Goal: Task Accomplishment & Management: Complete application form

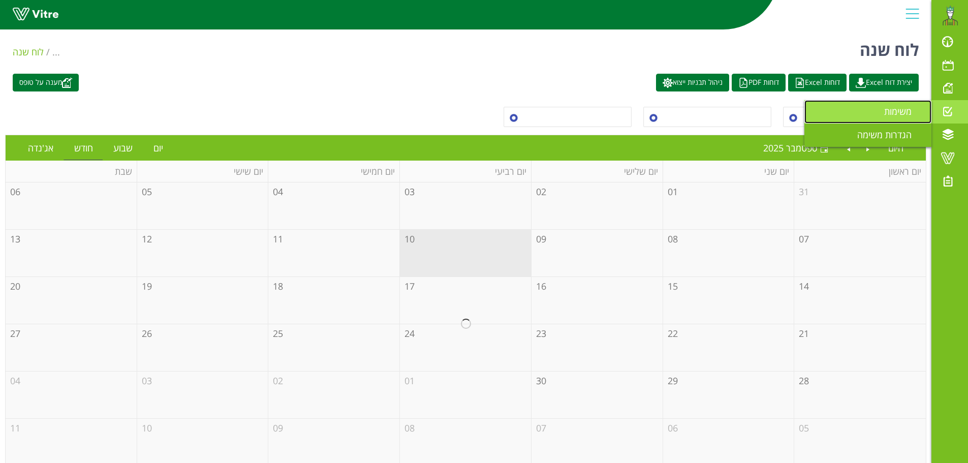
click at [898, 111] on span "משימות" at bounding box center [905, 111] width 40 height 12
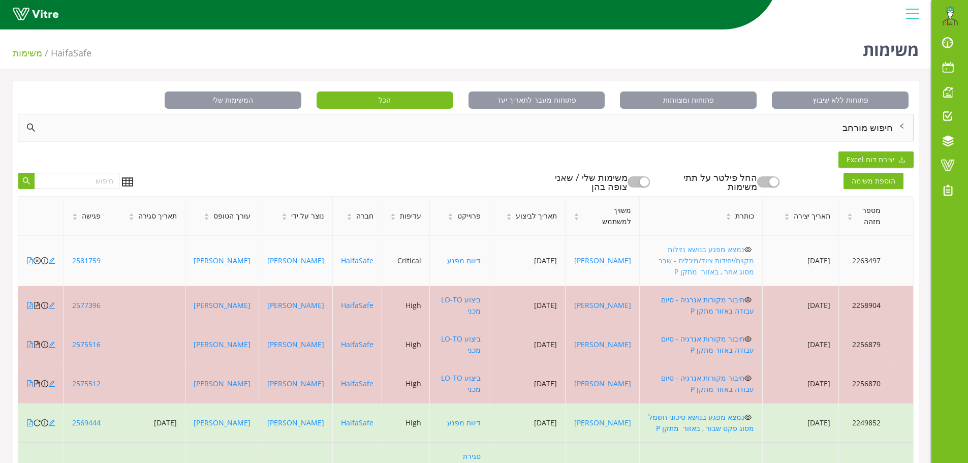
click at [732, 260] on link "נמצא מפגע בנושא נזילות מקוים/יחידות ציוד/מיכלים - שבר מסוג אחר , באזור מתקן P" at bounding box center [707, 261] width 96 height 32
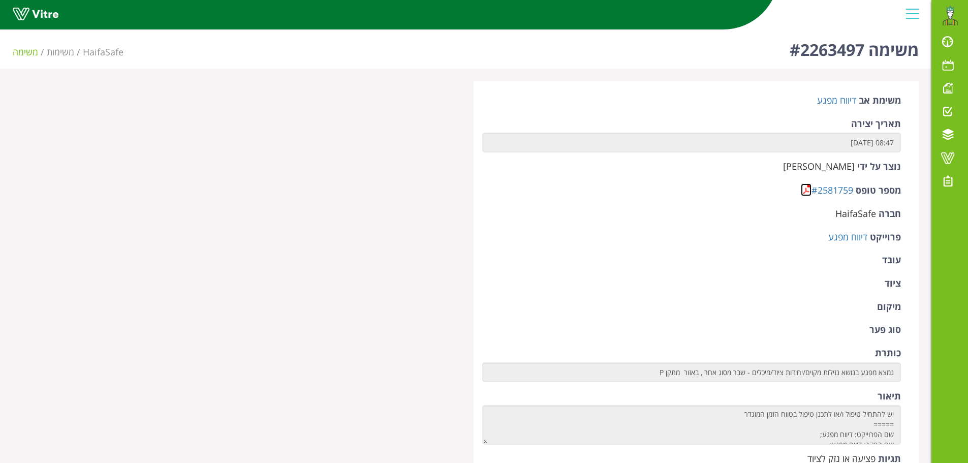
click at [805, 193] on link at bounding box center [806, 190] width 11 height 13
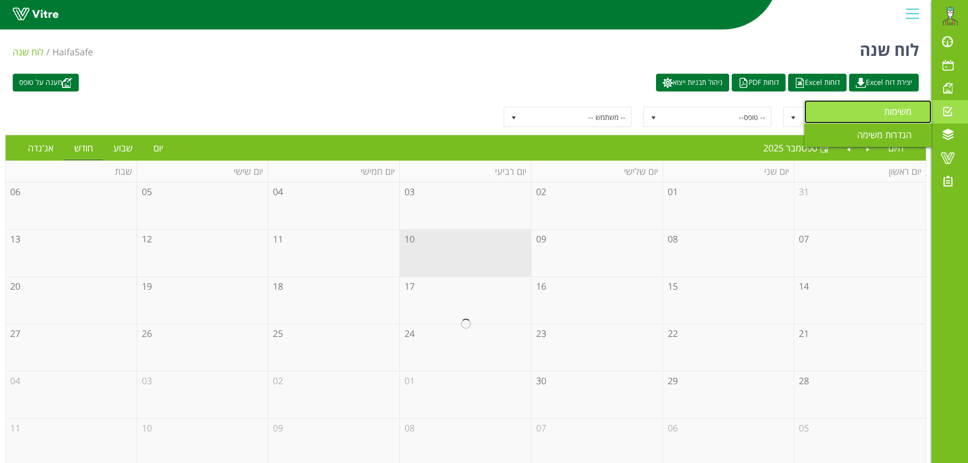
click at [901, 112] on span "משימות" at bounding box center [905, 111] width 40 height 12
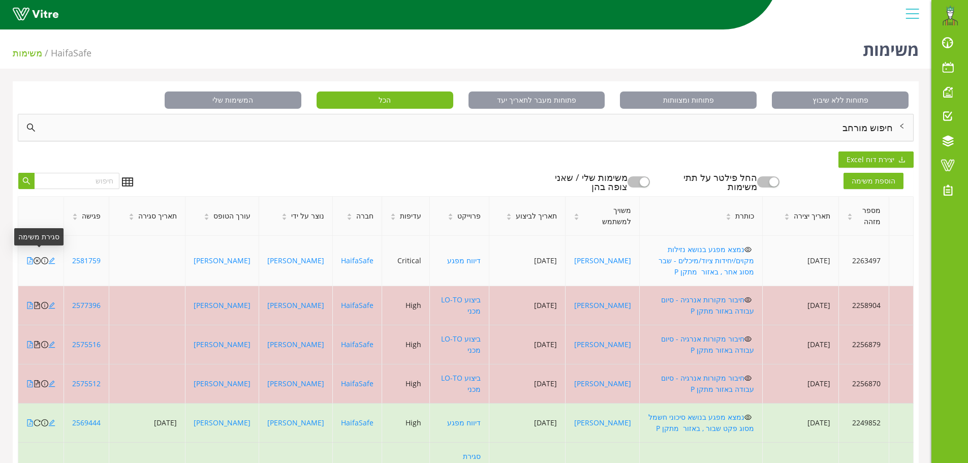
click at [38, 257] on icon "close-circle" at bounding box center [37, 260] width 7 height 7
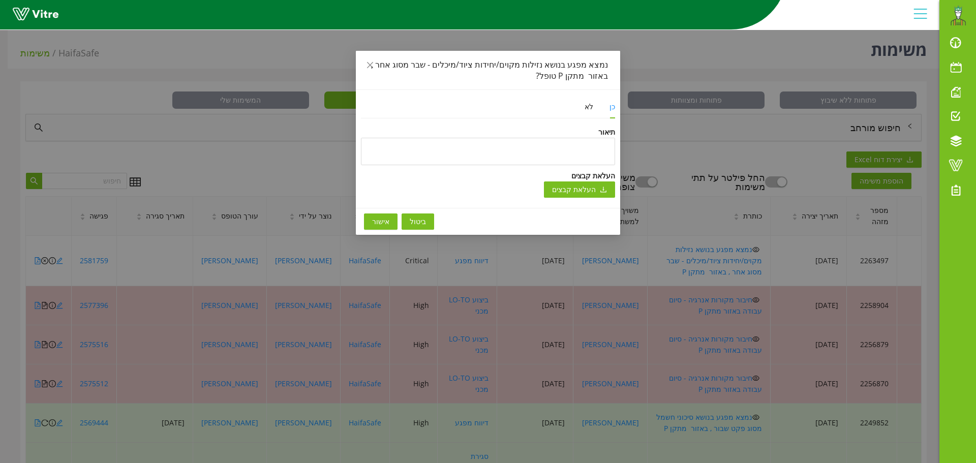
click at [372, 223] on button "אישור" at bounding box center [381, 222] width 34 height 16
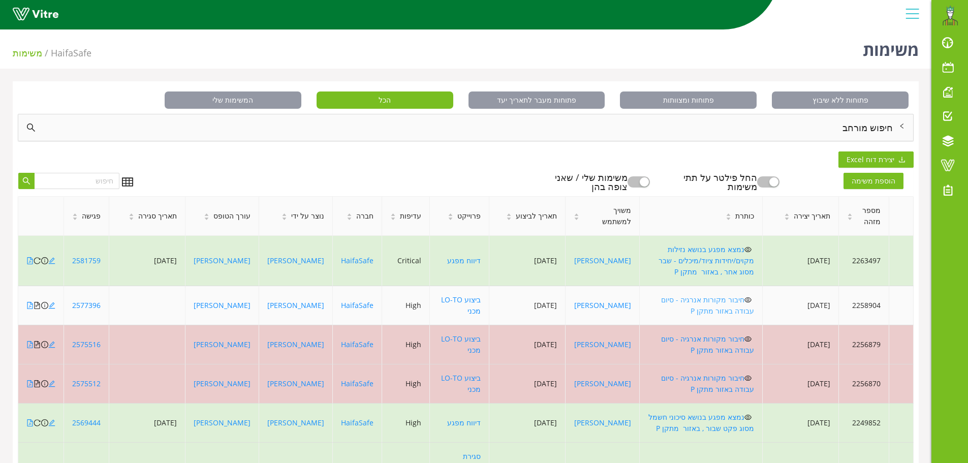
click at [710, 295] on link "חיבור מקורות אנרגיה - סיום עבודה באזור מתקן P" at bounding box center [707, 305] width 93 height 21
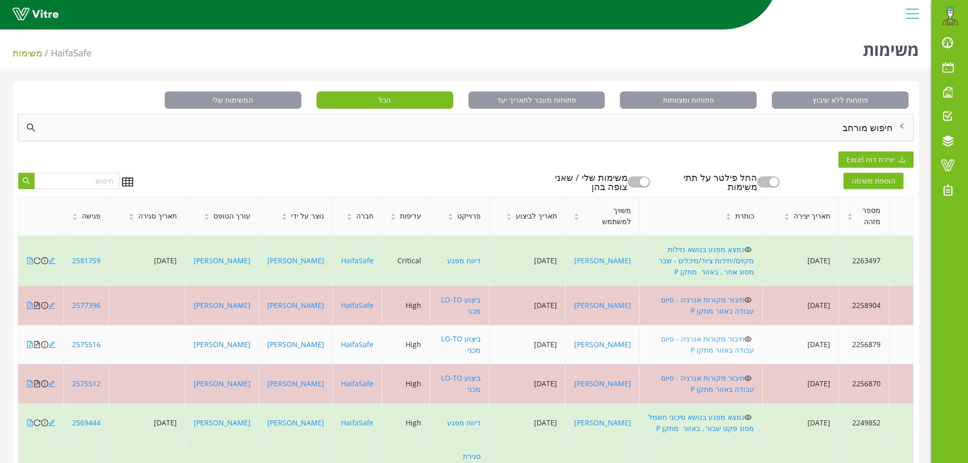
click at [711, 336] on link "חיבור מקורות אנרגיה - סיום עבודה באזור מתקן P" at bounding box center [707, 344] width 93 height 21
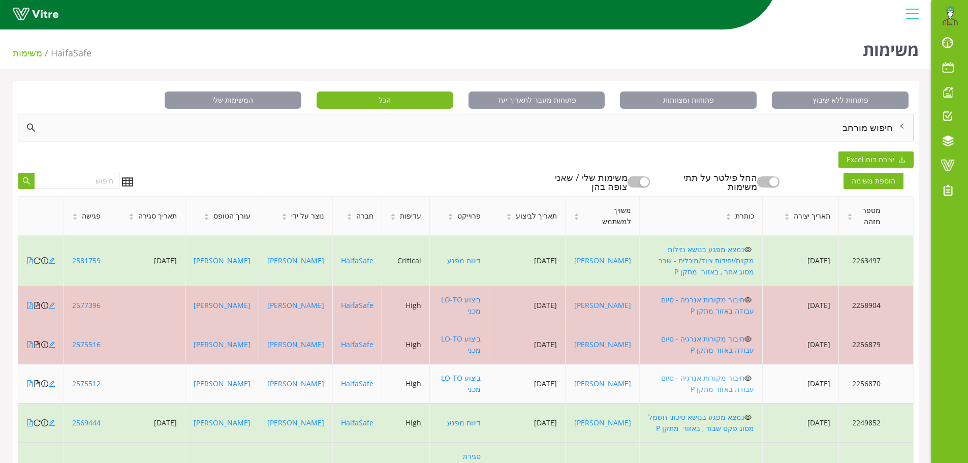
click at [734, 373] on link "חיבור מקורות אנרגיה - סיום עבודה באזור מתקן P" at bounding box center [707, 383] width 93 height 21
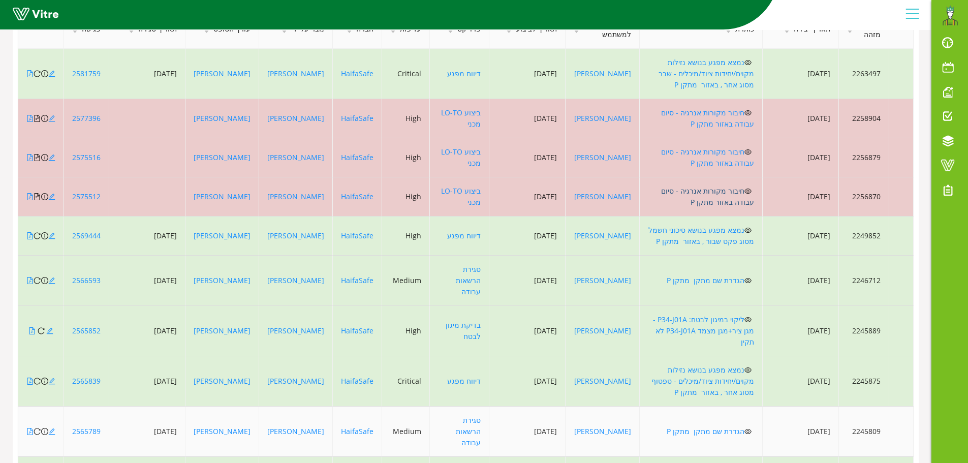
scroll to position [220, 0]
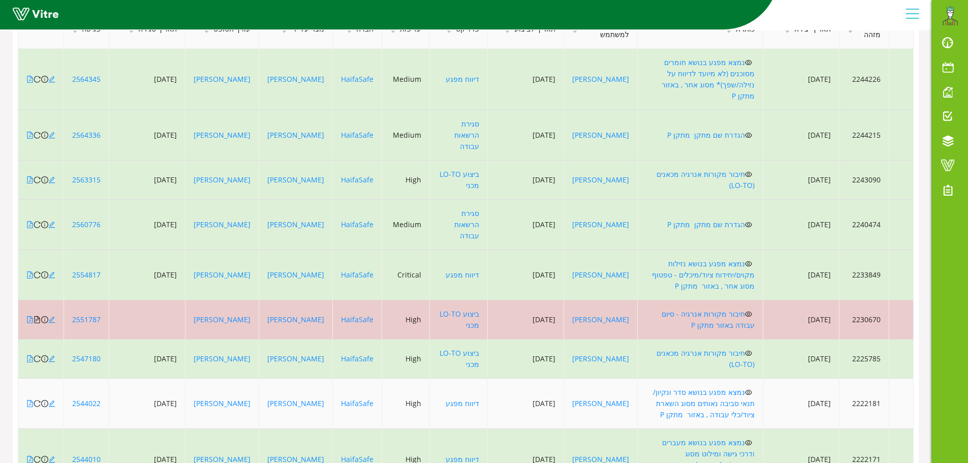
scroll to position [169, 0]
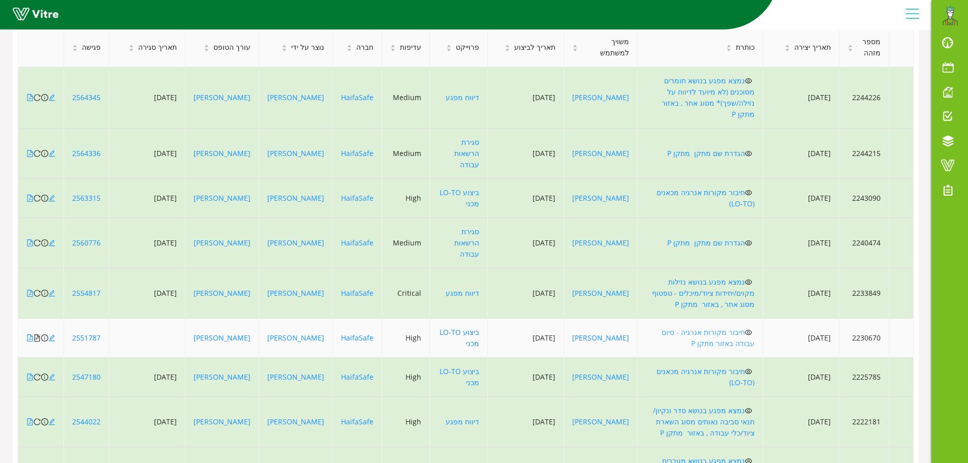
click at [738, 327] on link "חיבור מקורות אנרגיה - סיום עבודה באזור מתקן P" at bounding box center [708, 337] width 93 height 21
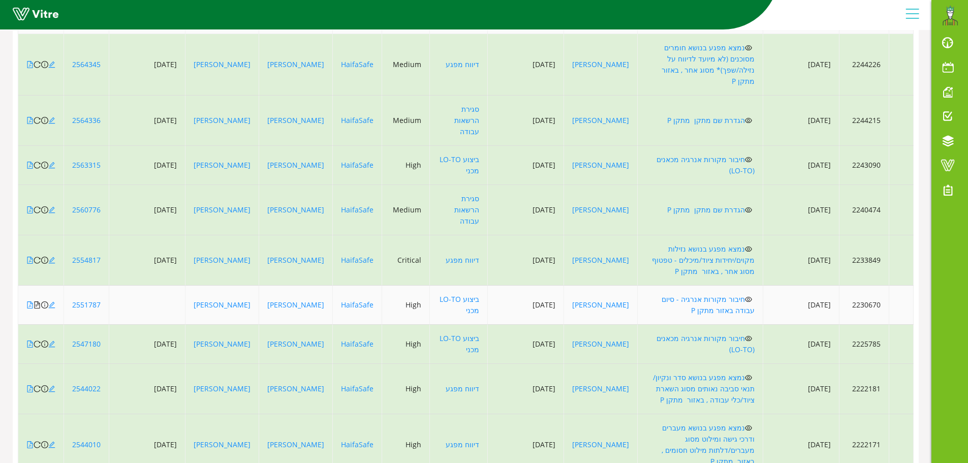
scroll to position [220, 0]
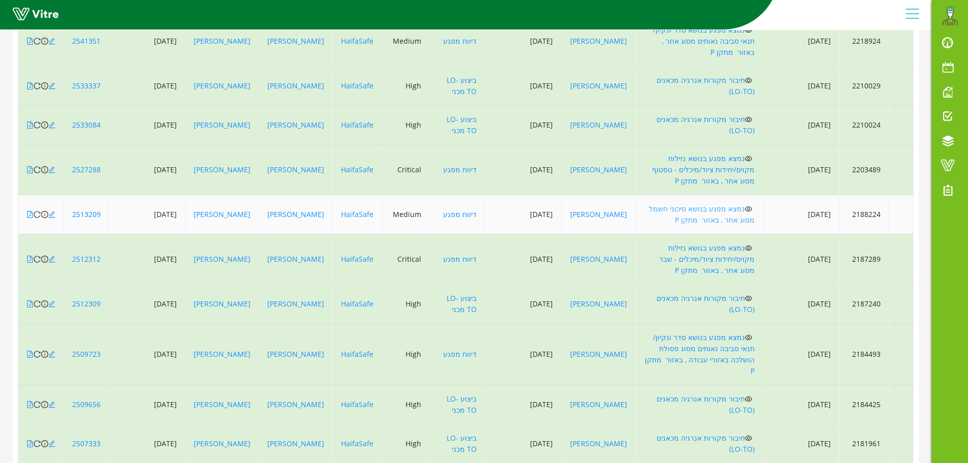
click at [742, 204] on link "נמצא מפגע בנושא סיכוני חשמל מסוג אחר , באזור מתקן P" at bounding box center [702, 214] width 106 height 21
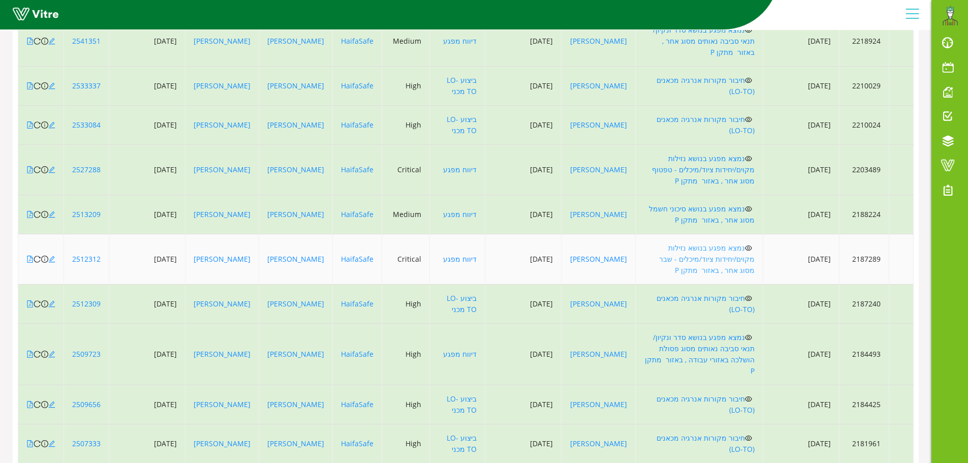
click at [734, 243] on link "נמצא מפגע בנושא נזילות מקוים/יחידות ציוד/מיכלים - שבר מסוג אחר , באזור מתקן P" at bounding box center [707, 259] width 96 height 32
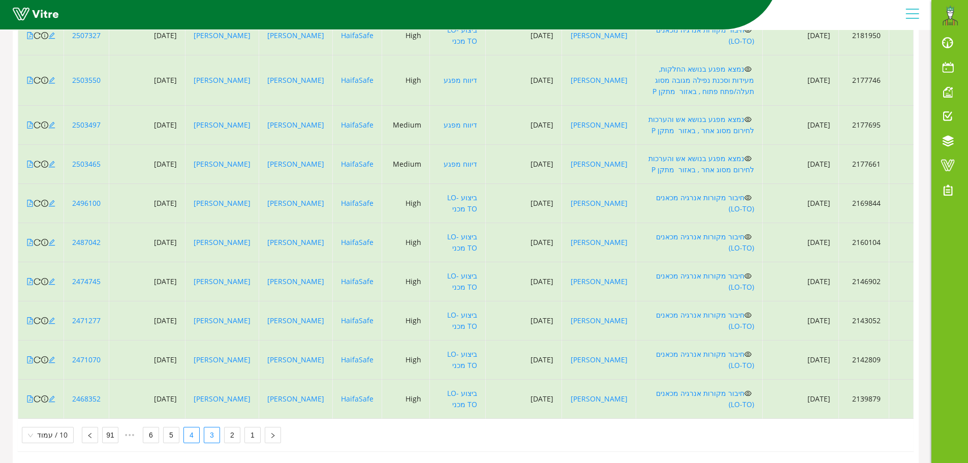
click at [209, 428] on link "3" at bounding box center [211, 435] width 15 height 15
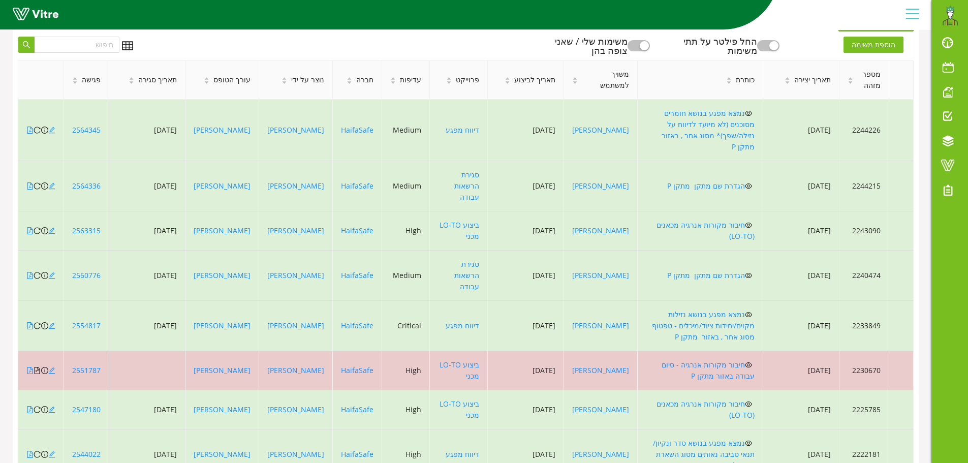
scroll to position [118, 0]
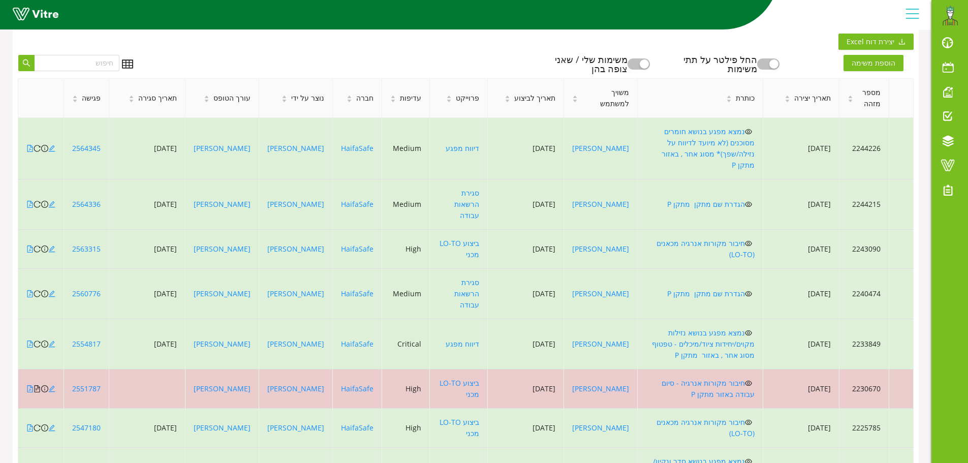
click at [650, 66] on button "button" at bounding box center [639, 63] width 22 height 11
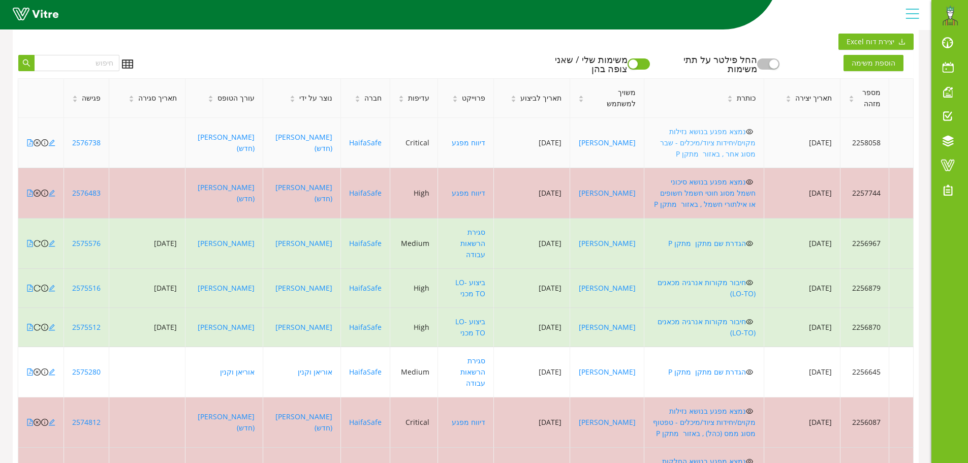
click at [690, 132] on link "נמצא מפגע בנושא נזילות מקוים/יחידות ציוד/מיכלים - שבר מסוג אחר , באזור מתקן P" at bounding box center [708, 143] width 96 height 32
click at [37, 139] on icon "close-circle" at bounding box center [37, 142] width 7 height 7
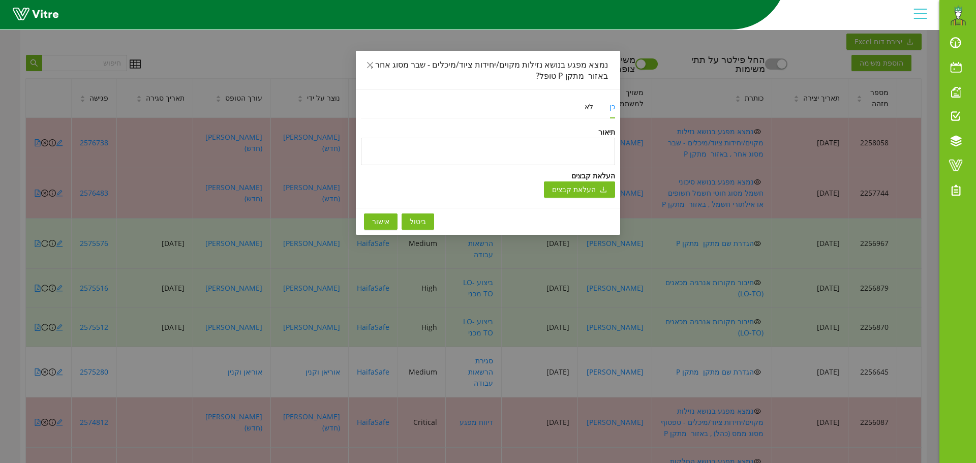
click at [384, 222] on span "אישור" at bounding box center [380, 221] width 17 height 11
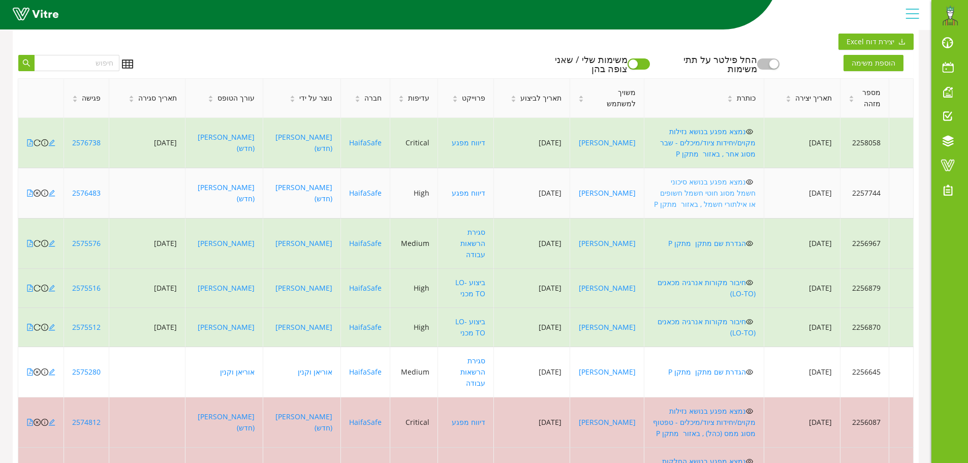
click at [740, 177] on link "נמצא מפגע בנושא סיכוני חשמל מסוג חוטי חשמל חשופים או אילתורי חשמל , באזור מתקן P" at bounding box center [705, 193] width 102 height 32
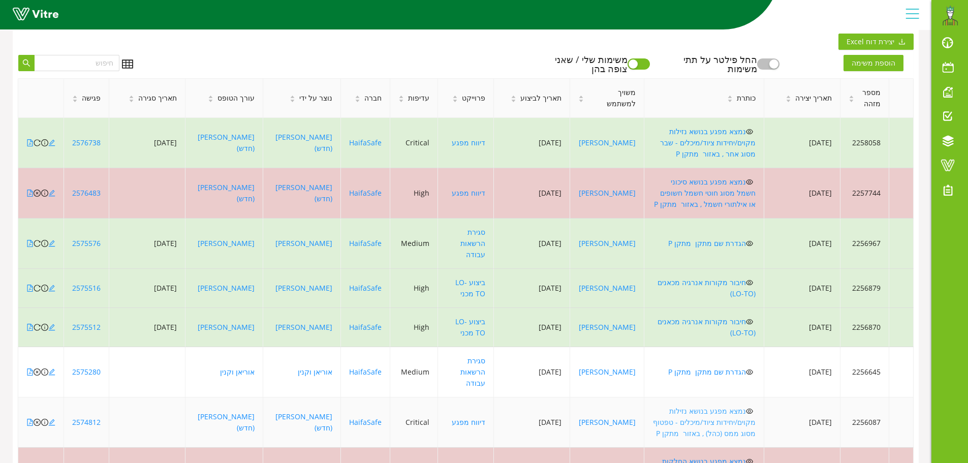
click at [739, 406] on link "נמצא מפגע בנושא נזילות מקוים/יחידות ציוד/מיכלים - טפטוף מסוג ממס (כהל) , באזור …" at bounding box center [704, 422] width 103 height 32
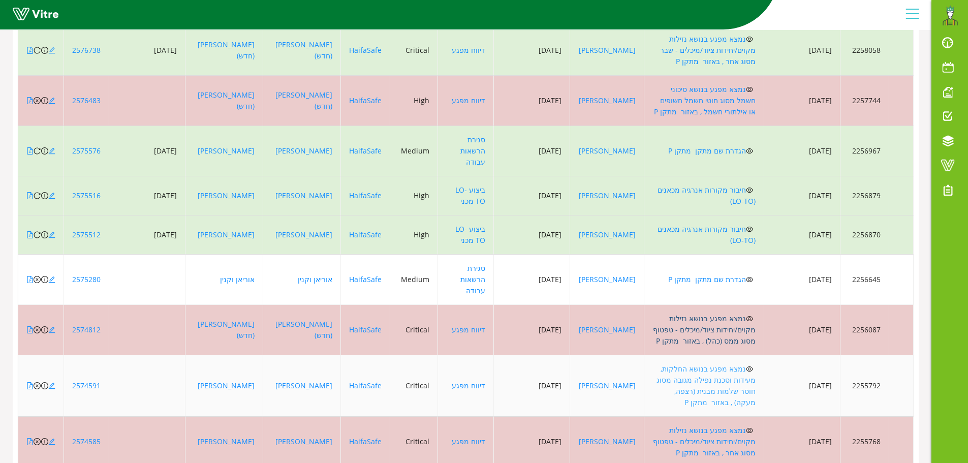
scroll to position [220, 0]
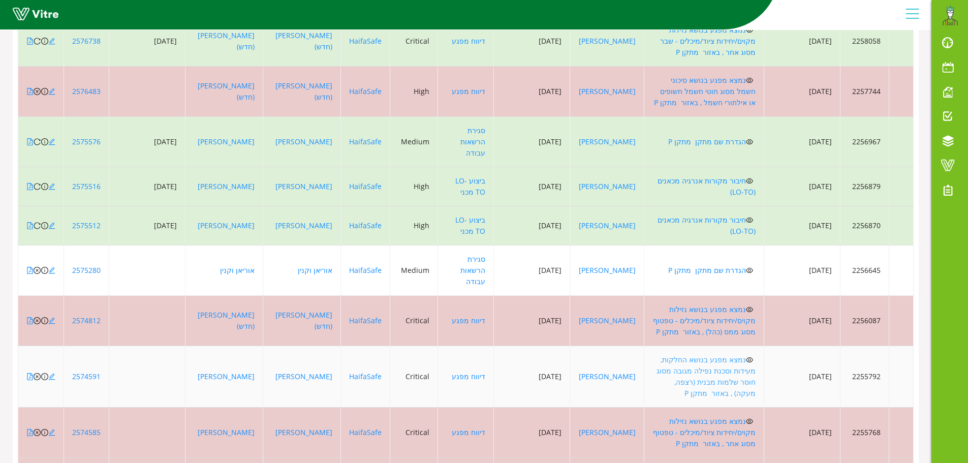
click at [735, 355] on link "נמצא מפגע בנושא החלקות, מעידות וסכנת נפילה מגובה מסוג חוסר שלמות מבנית (רצפה, מ…" at bounding box center [706, 376] width 99 height 43
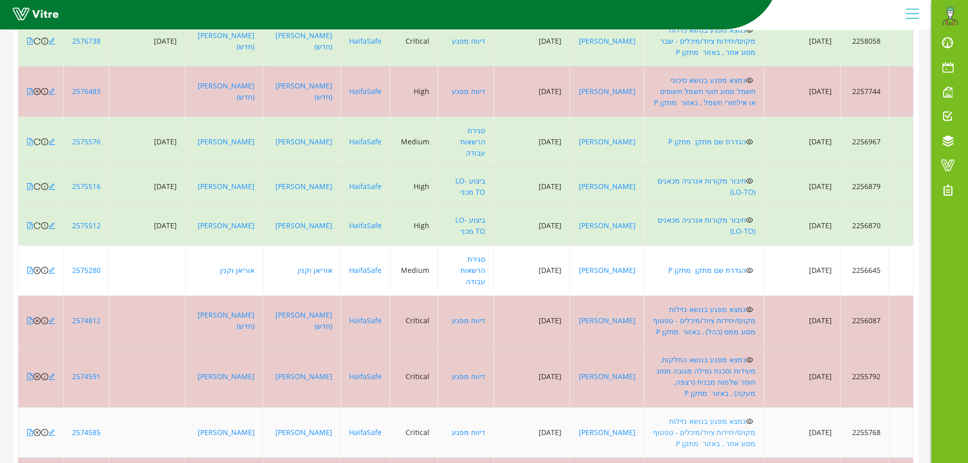
click at [737, 416] on link "נמצא מפגע בנושא נזילות מקוים/יחידות ציוד/מיכלים - טפטוף מסוג אחר , באזור מתקן P" at bounding box center [704, 432] width 103 height 32
click at [38, 429] on icon "close-circle" at bounding box center [37, 432] width 7 height 7
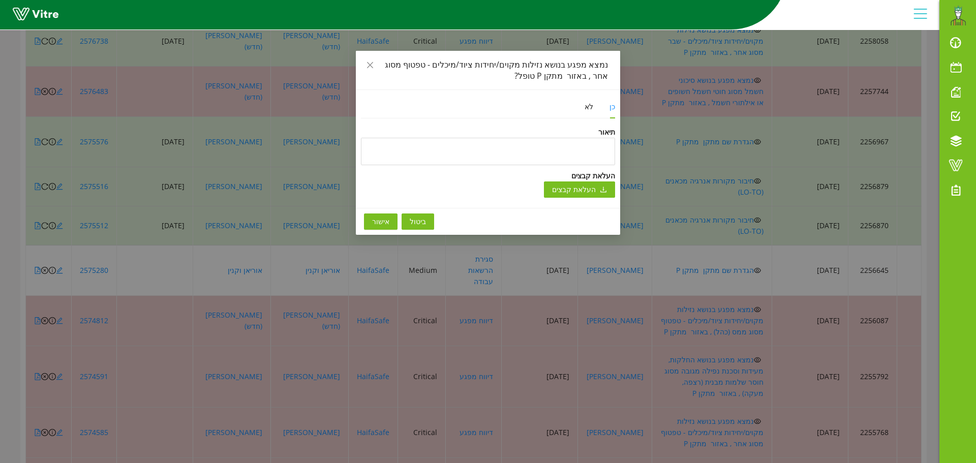
click at [376, 220] on span "אישור" at bounding box center [380, 221] width 17 height 11
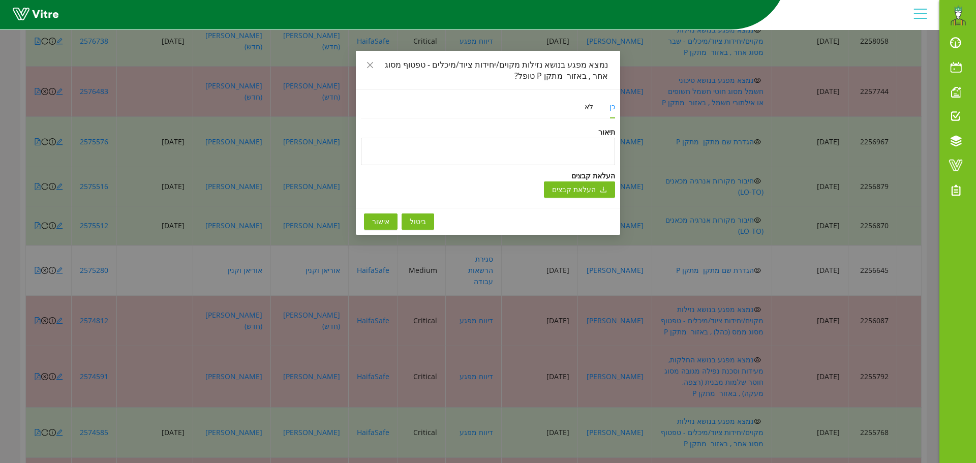
click at [391, 225] on button "אישור" at bounding box center [381, 222] width 34 height 16
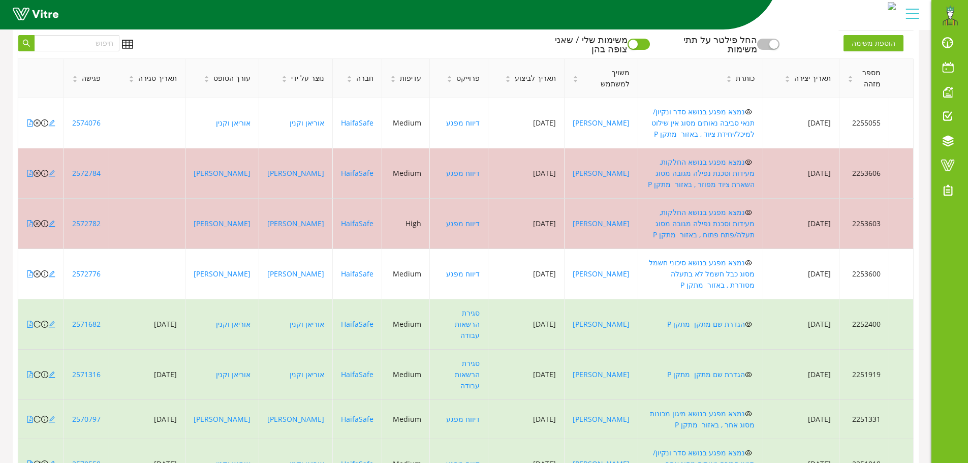
scroll to position [118, 0]
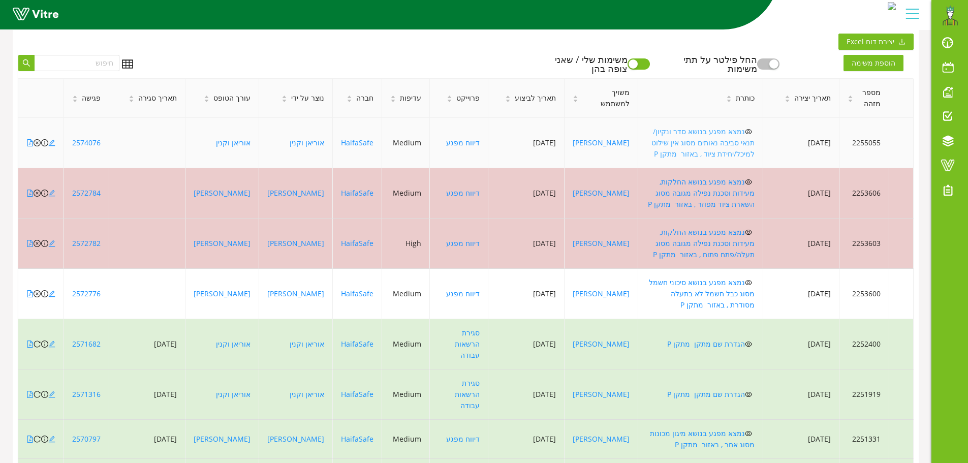
click at [737, 132] on link "נמצא מפגע בנושא סדר ונקיון/ תנאי סביבה נאותים מסוג אין שילוט למיכל/יחידת ציוד ,…" at bounding box center [703, 143] width 103 height 32
click at [36, 139] on icon "close-circle" at bounding box center [37, 142] width 7 height 7
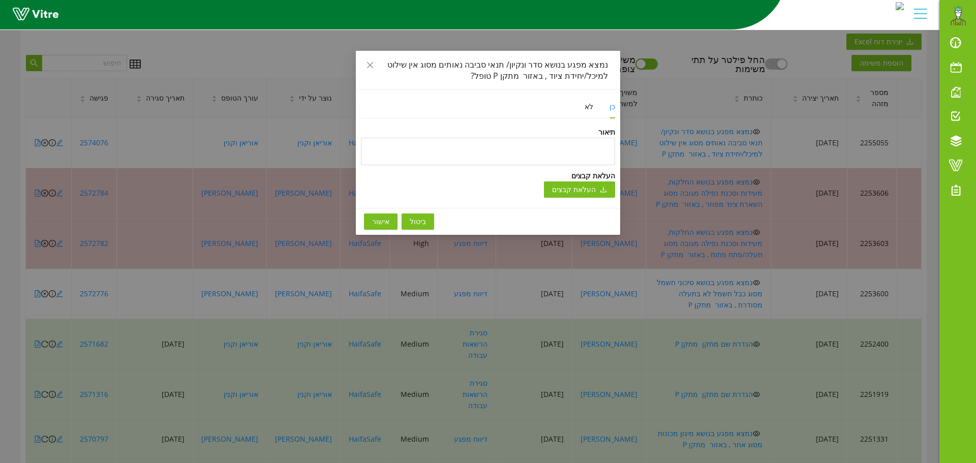
click at [376, 223] on span "אישור" at bounding box center [380, 221] width 17 height 11
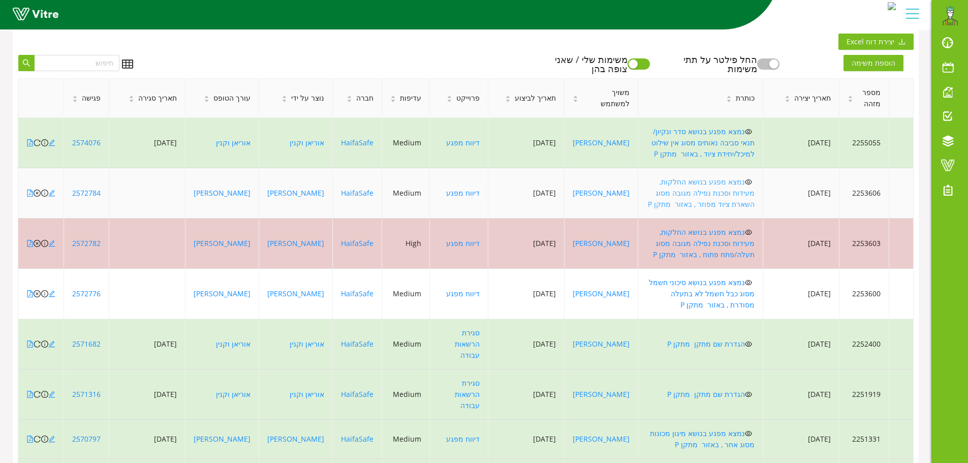
click at [727, 177] on link "נמצא מפגע בנושא החלקות, מעידות וסכנת נפילה מגובה מסוג השארת ציוד מפוזר , באזור …" at bounding box center [701, 193] width 107 height 32
click at [730, 177] on link "נמצא מפגע בנושא החלקות, מעידות וסכנת נפילה מגובה מסוג השארת ציוד מפוזר , באזור …" at bounding box center [701, 193] width 107 height 32
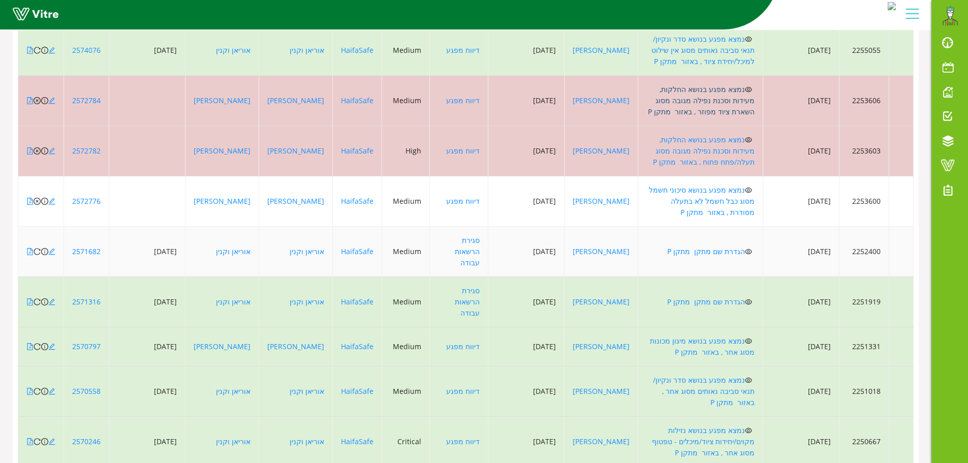
scroll to position [220, 0]
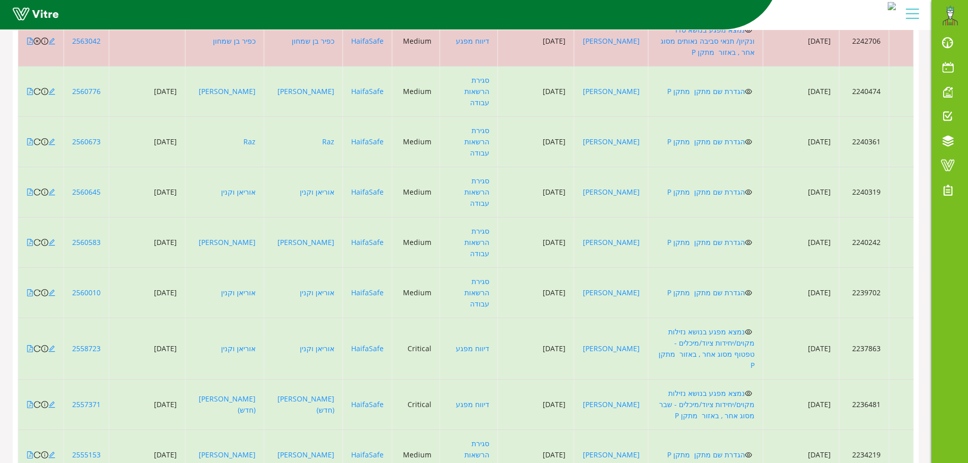
scroll to position [169, 0]
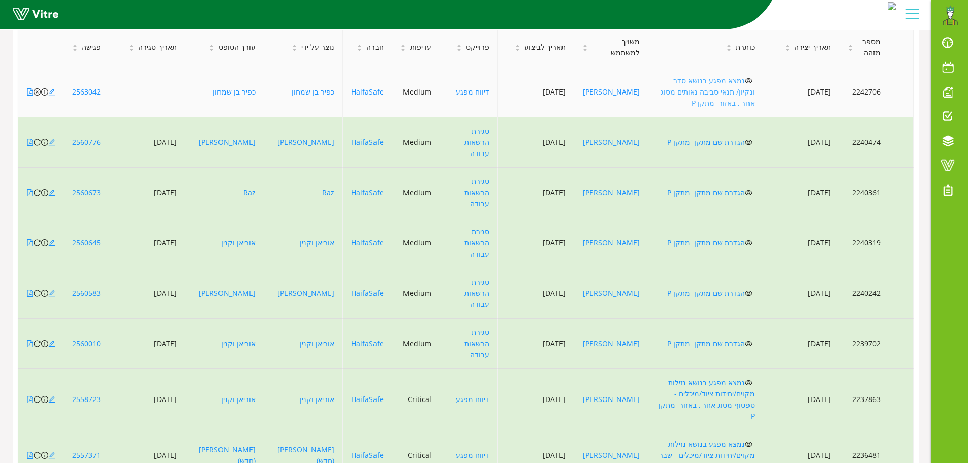
click at [728, 82] on link "נמצא מפגע בנושא סדר ונקיון/ תנאי סביבה נאותים מסוג אחר , באזור מתקן P" at bounding box center [708, 92] width 94 height 32
click at [38, 88] on icon "close-circle" at bounding box center [37, 91] width 7 height 7
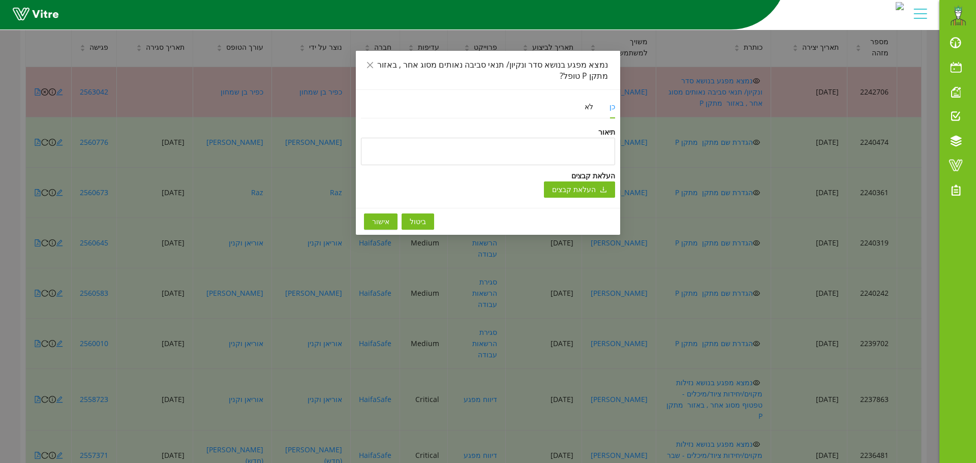
click at [384, 226] on span "אישור" at bounding box center [380, 221] width 17 height 11
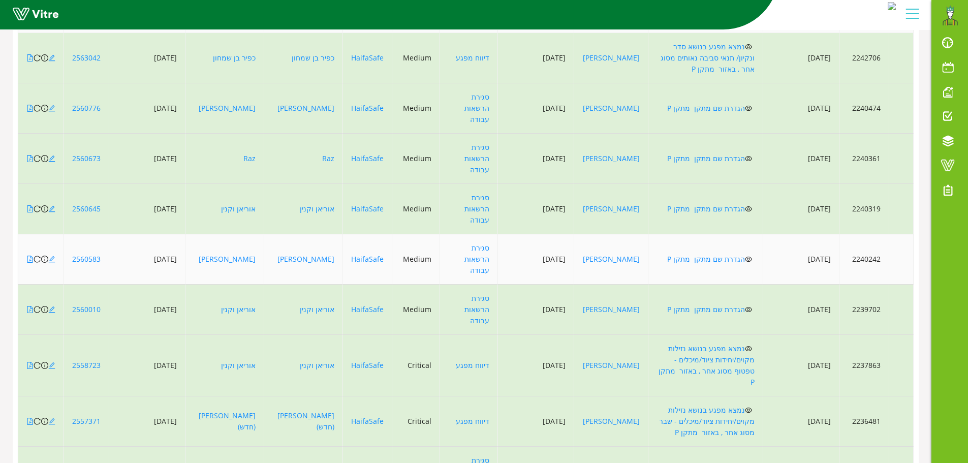
scroll to position [220, 0]
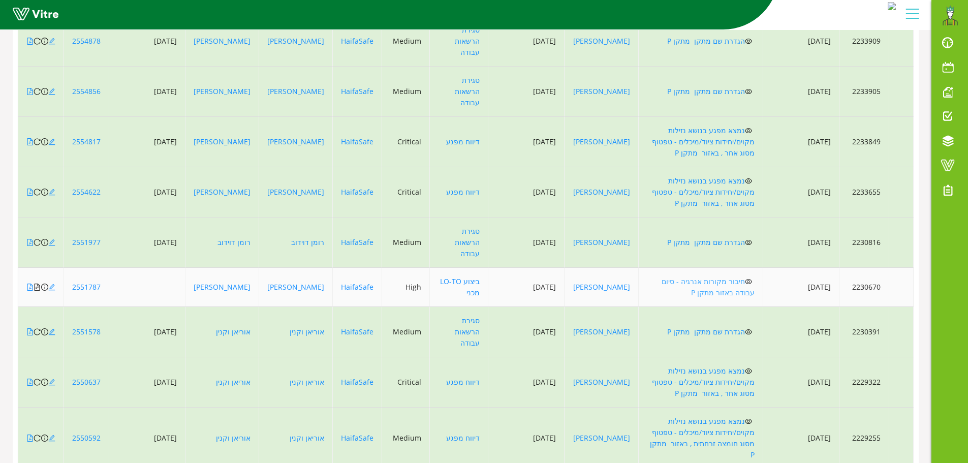
click at [739, 277] on link "חיבור מקורות אנרגיה - סיום עבודה באזור מתקן P" at bounding box center [708, 287] width 93 height 21
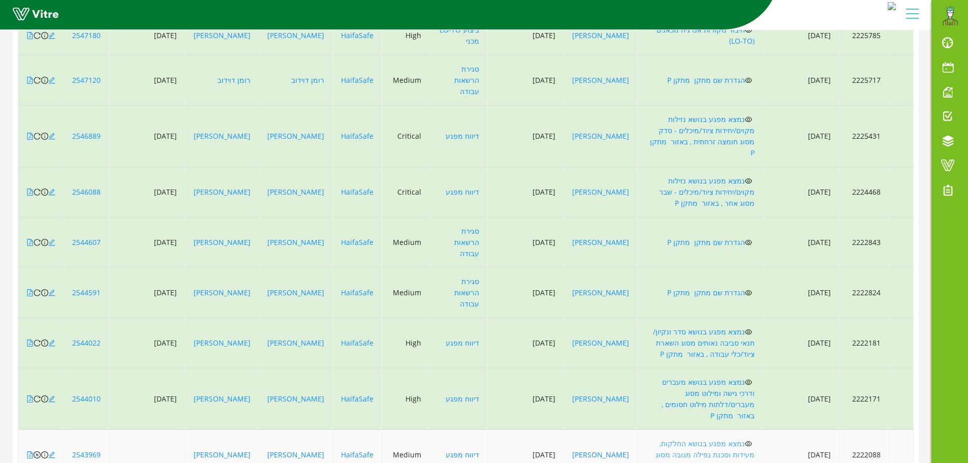
click at [737, 439] on link "נמצא מפגע בנושא החלקות, מעידות וסכנת נפילה מגובה מסוג בעיה מבנית , באזור מתקן P" at bounding box center [705, 455] width 99 height 32
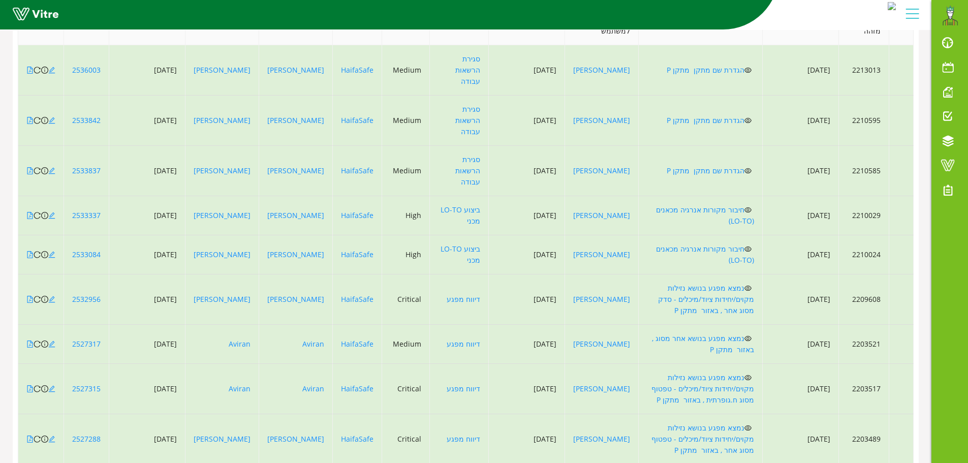
scroll to position [208, 0]
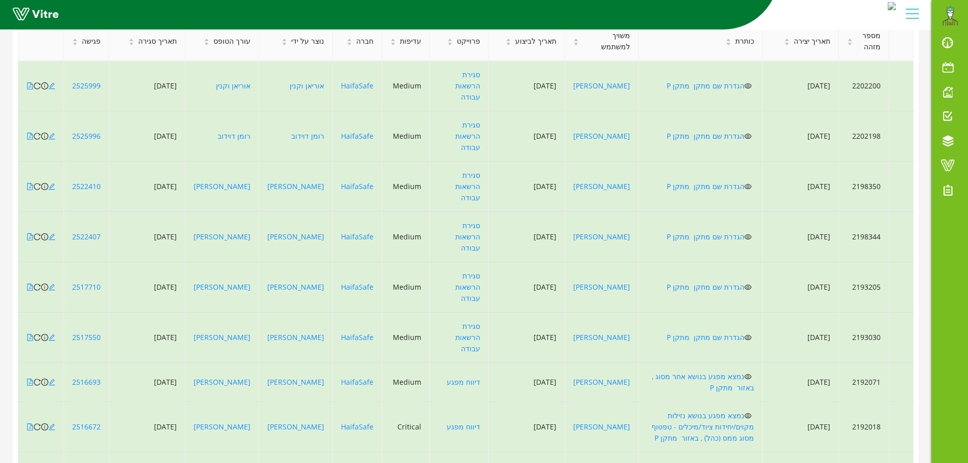
scroll to position [220, 0]
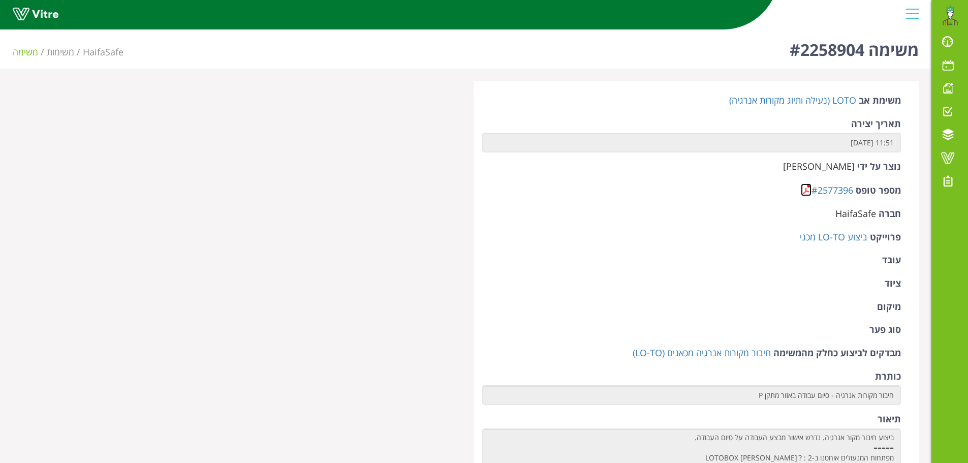
click at [805, 194] on link at bounding box center [806, 190] width 11 height 13
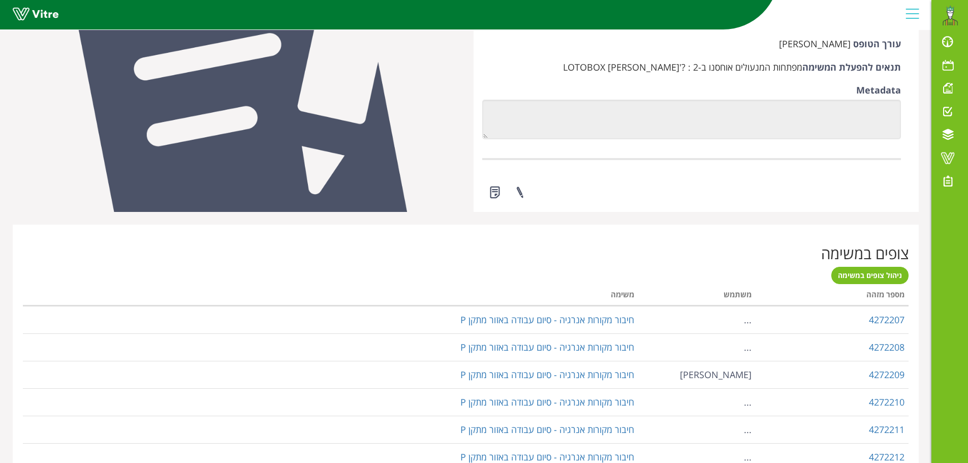
scroll to position [661, 0]
click at [495, 191] on link at bounding box center [494, 191] width 25 height 27
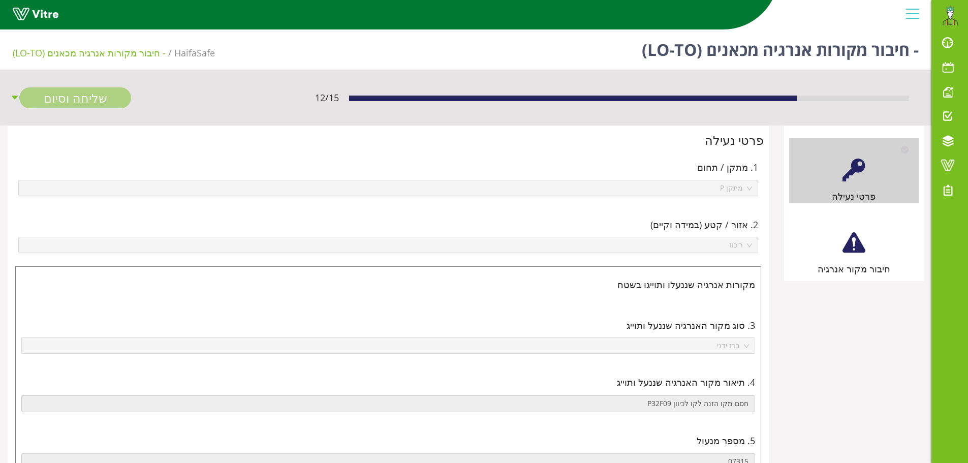
click at [849, 246] on div at bounding box center [854, 242] width 23 height 23
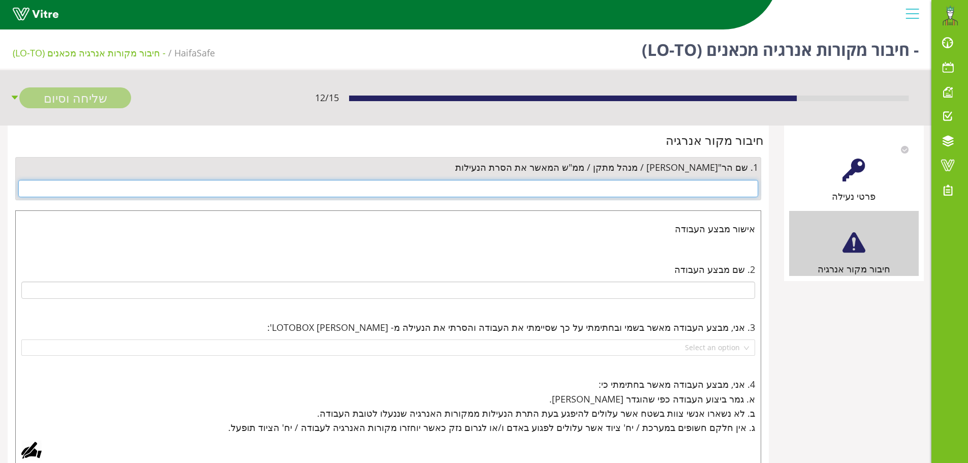
click at [715, 188] on input "text" at bounding box center [388, 188] width 740 height 17
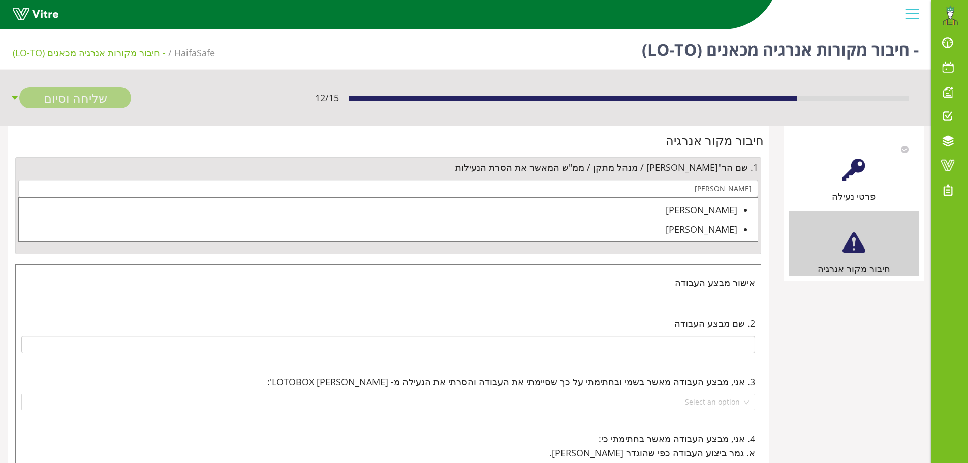
click at [709, 213] on div "[PERSON_NAME]" at bounding box center [378, 210] width 719 height 14
type input "[PERSON_NAME]"
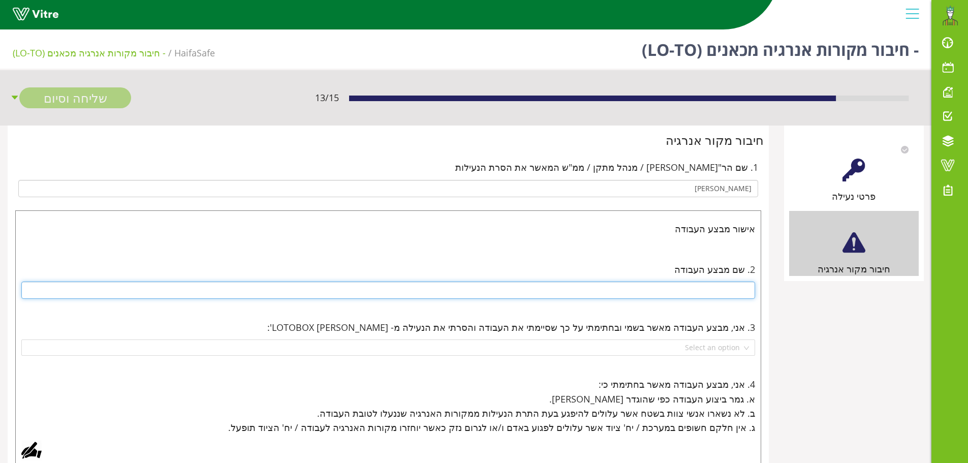
click at [720, 293] on input "text" at bounding box center [388, 290] width 734 height 17
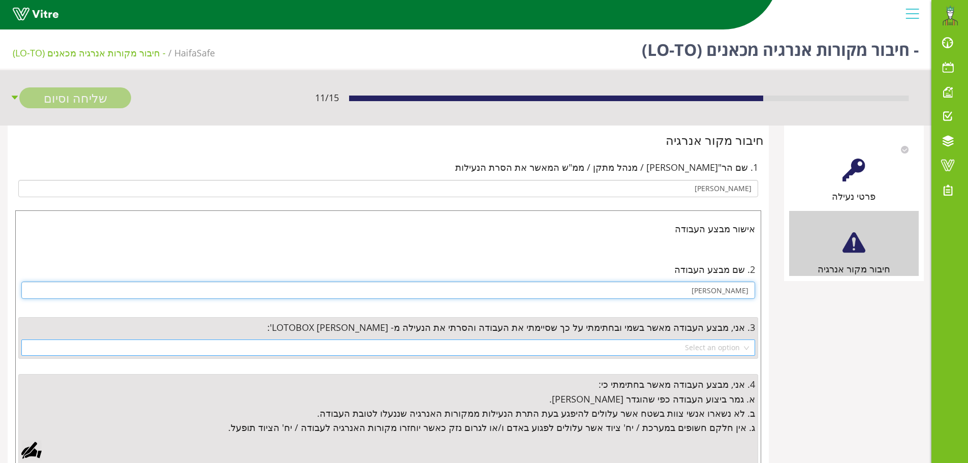
type input "[PERSON_NAME]"
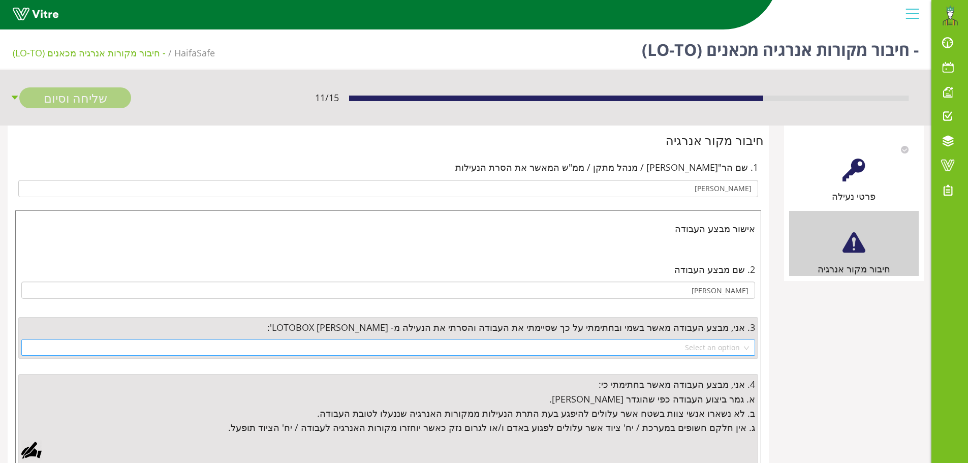
click at [720, 350] on input "search" at bounding box center [384, 347] width 715 height 15
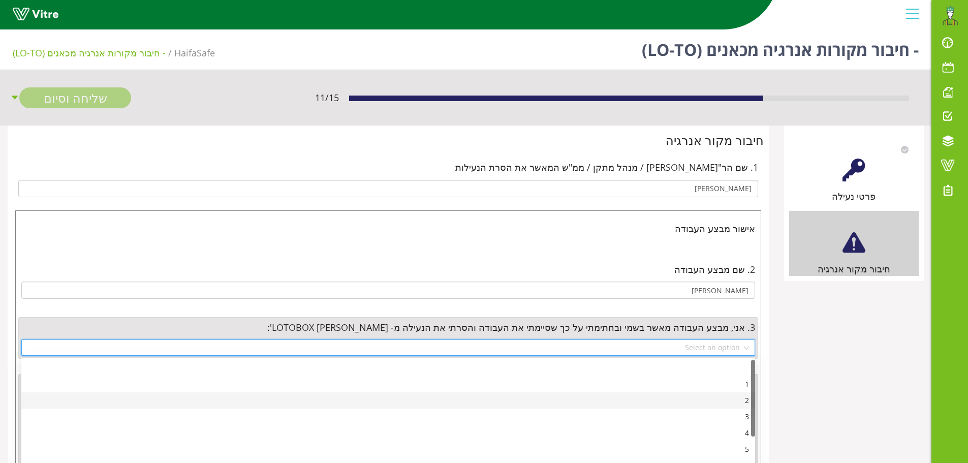
click at [742, 403] on div "2" at bounding box center [388, 400] width 722 height 11
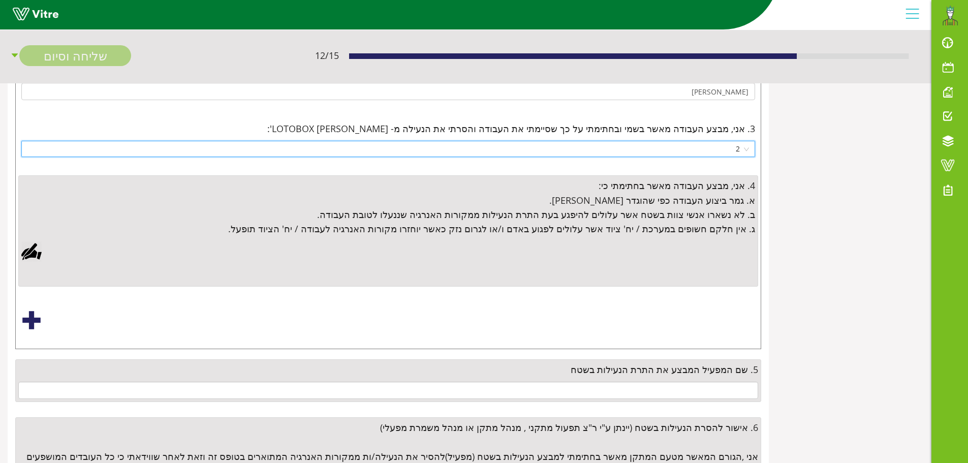
scroll to position [203, 0]
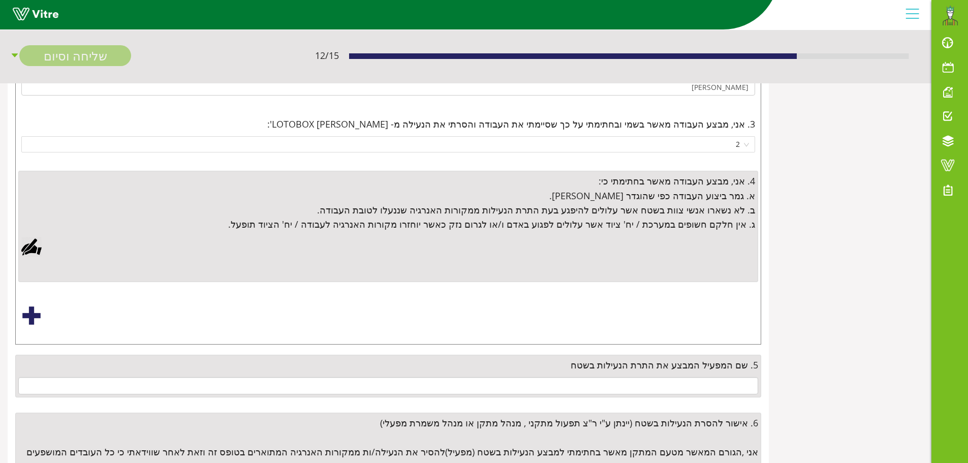
click at [28, 314] on div at bounding box center [31, 316] width 20 height 20
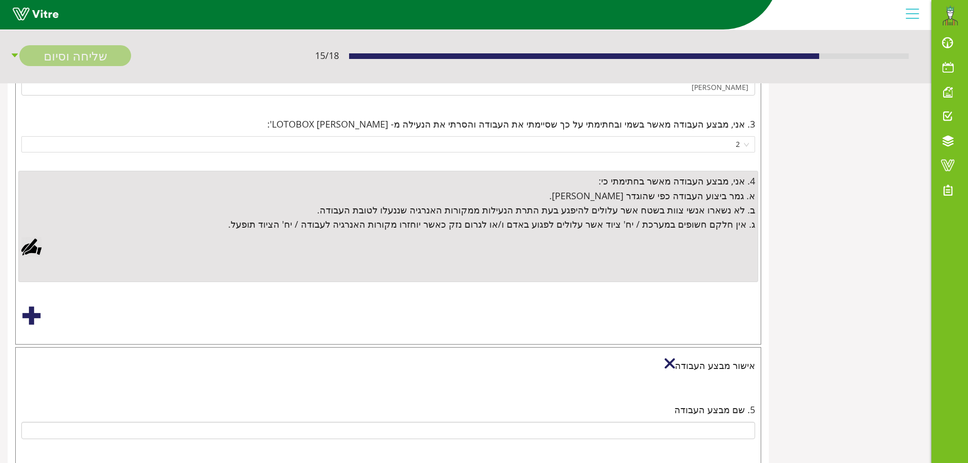
click at [36, 245] on div at bounding box center [31, 247] width 20 height 20
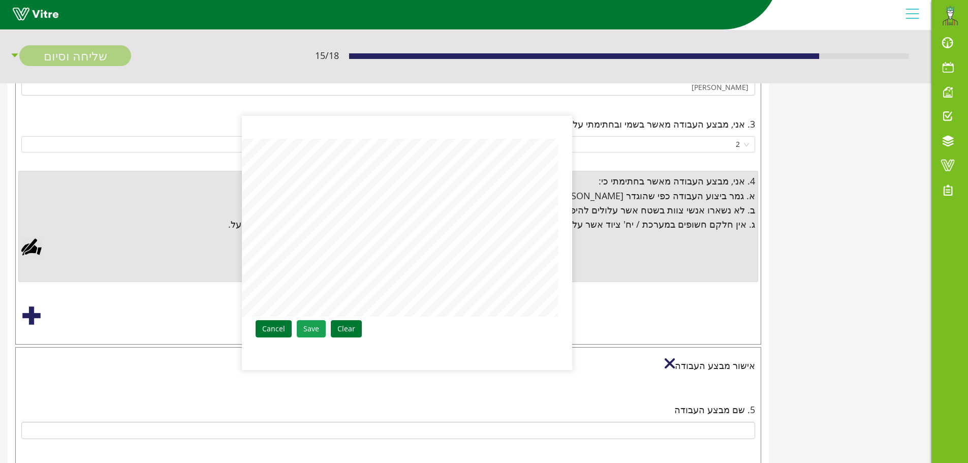
click at [312, 326] on link "Save" at bounding box center [311, 328] width 29 height 17
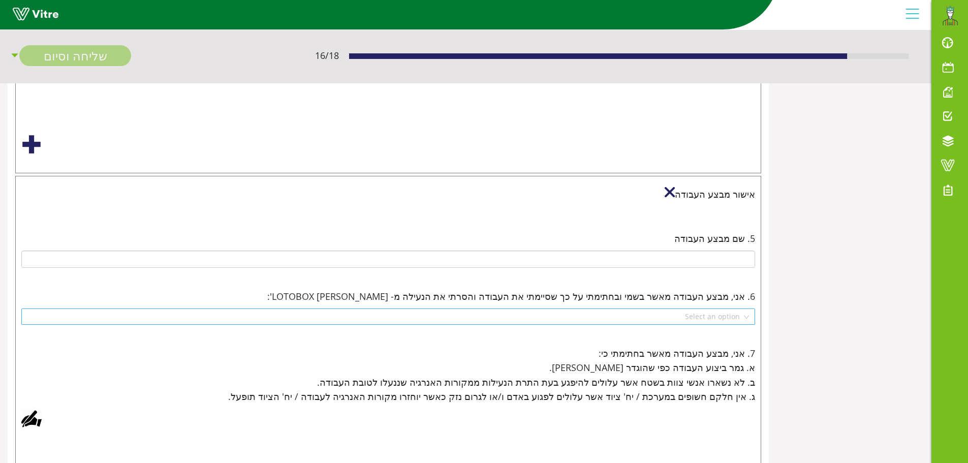
scroll to position [559, 0]
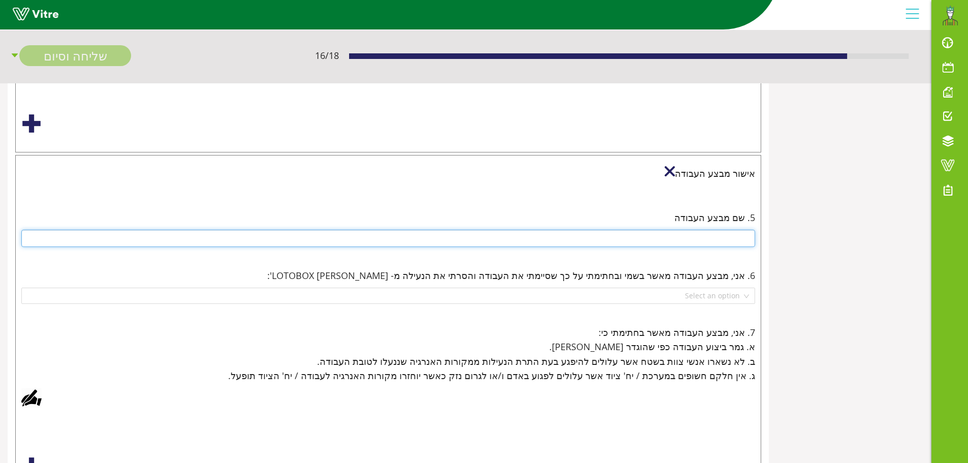
click at [681, 237] on input "text" at bounding box center [388, 238] width 734 height 17
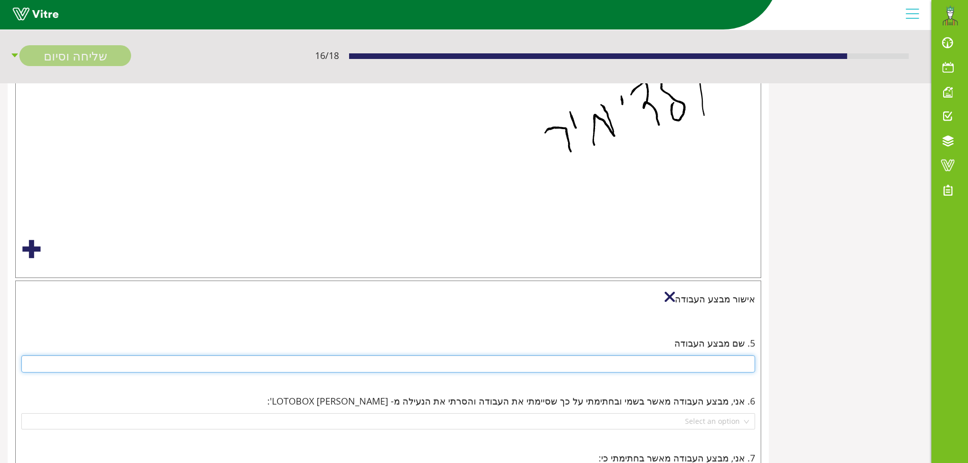
scroll to position [458, 0]
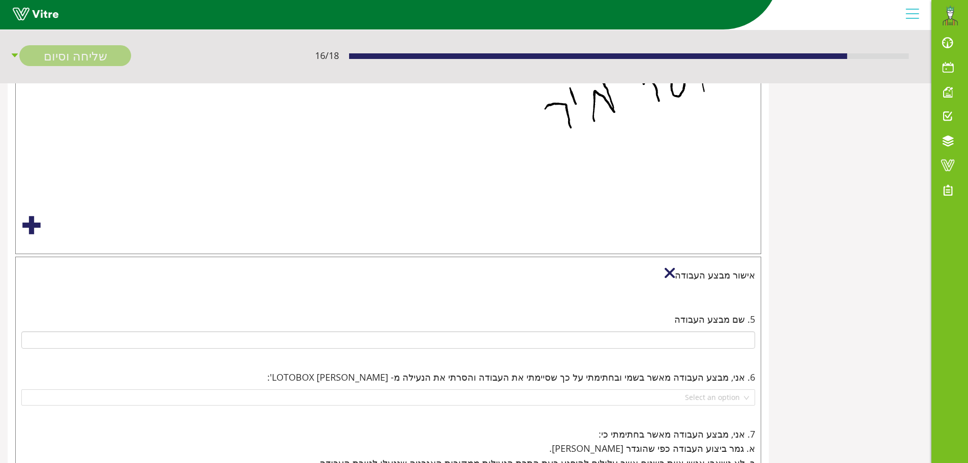
click at [675, 274] on div at bounding box center [670, 273] width 10 height 10
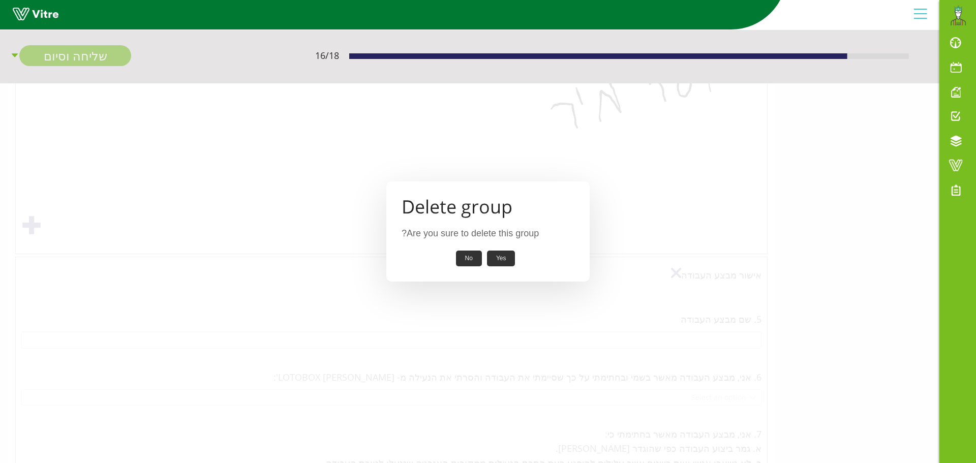
click at [493, 261] on button "Yes" at bounding box center [501, 259] width 28 height 16
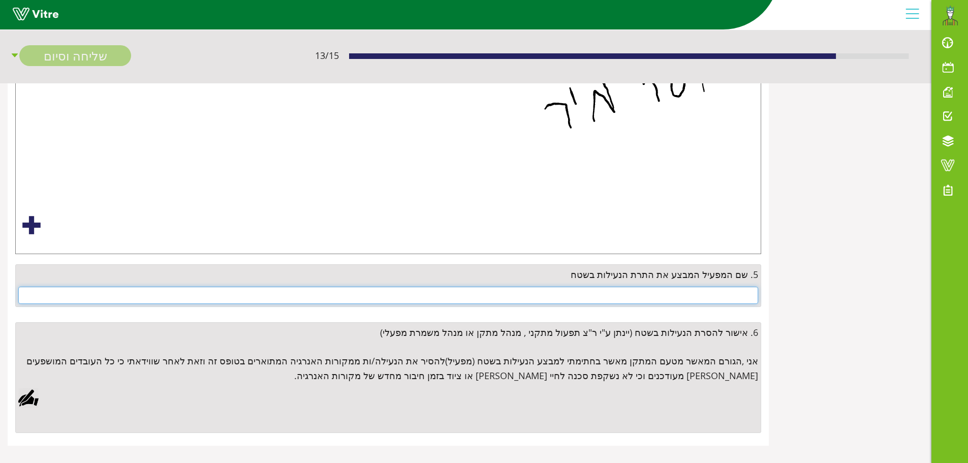
click at [723, 297] on input "text" at bounding box center [388, 295] width 740 height 17
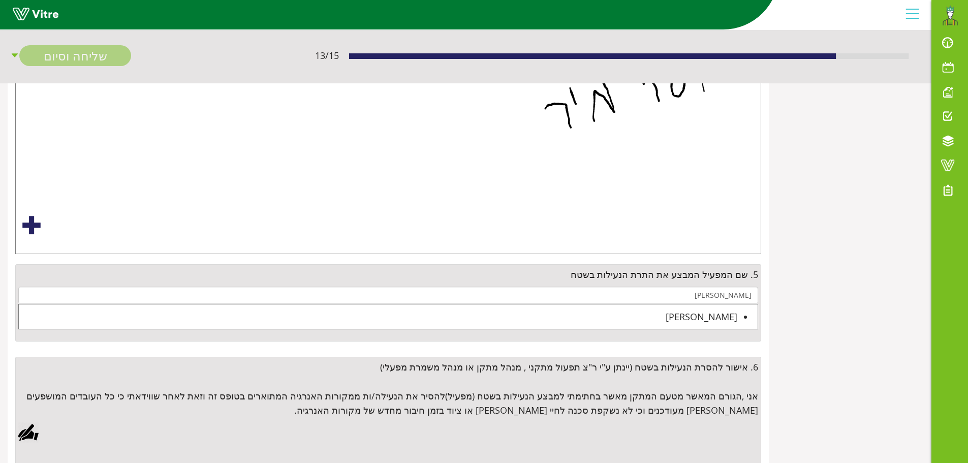
click at [704, 318] on div "[PERSON_NAME]" at bounding box center [378, 317] width 719 height 14
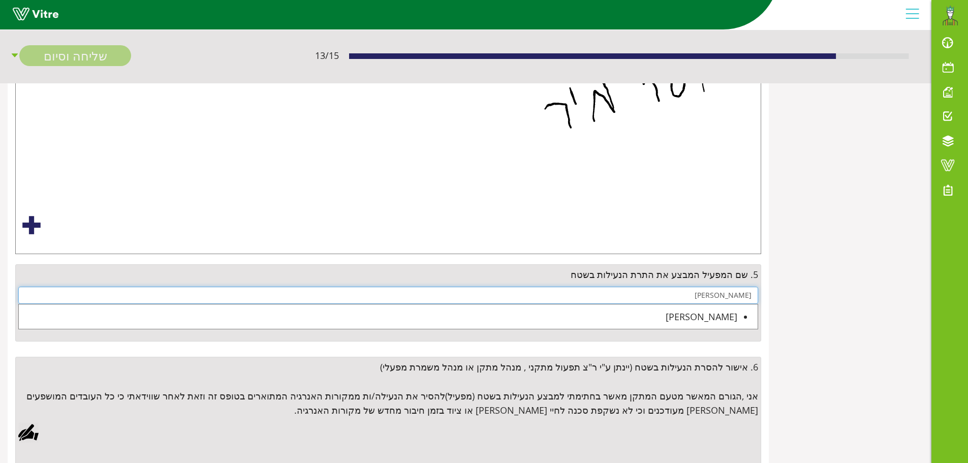
type input "[PERSON_NAME]"
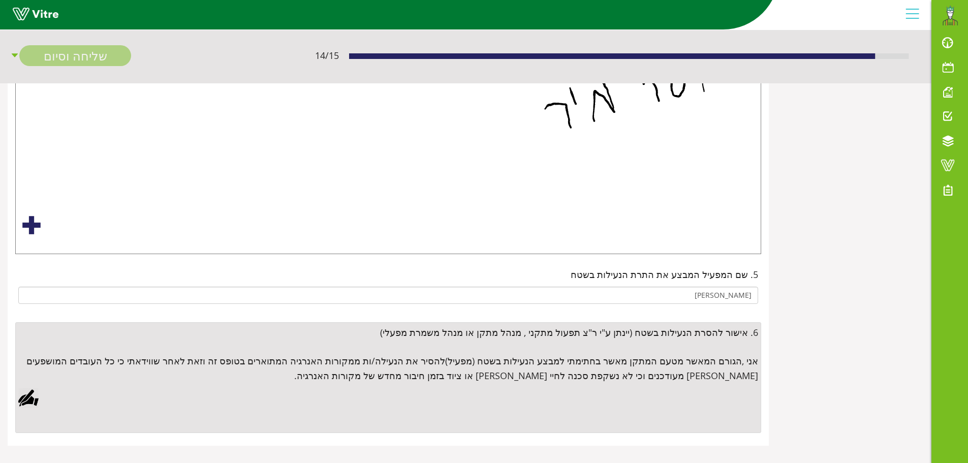
click at [26, 399] on div at bounding box center [28, 398] width 20 height 20
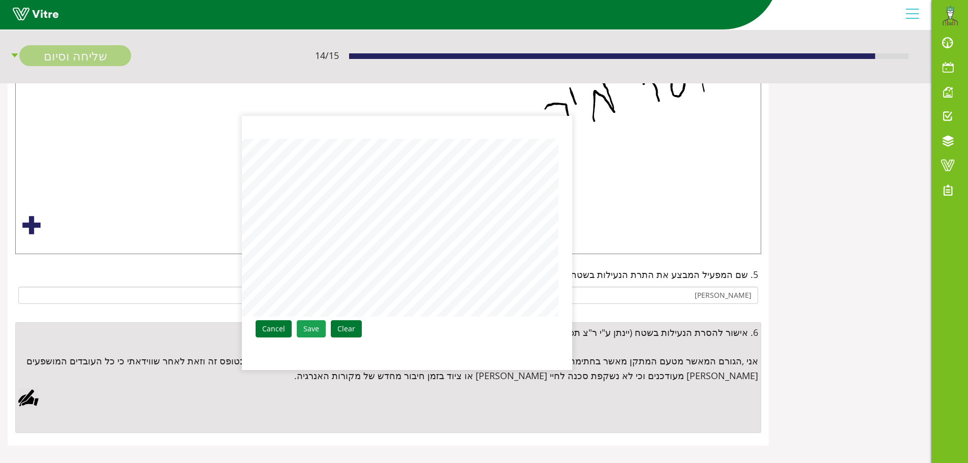
click at [309, 331] on link "Save" at bounding box center [311, 328] width 29 height 17
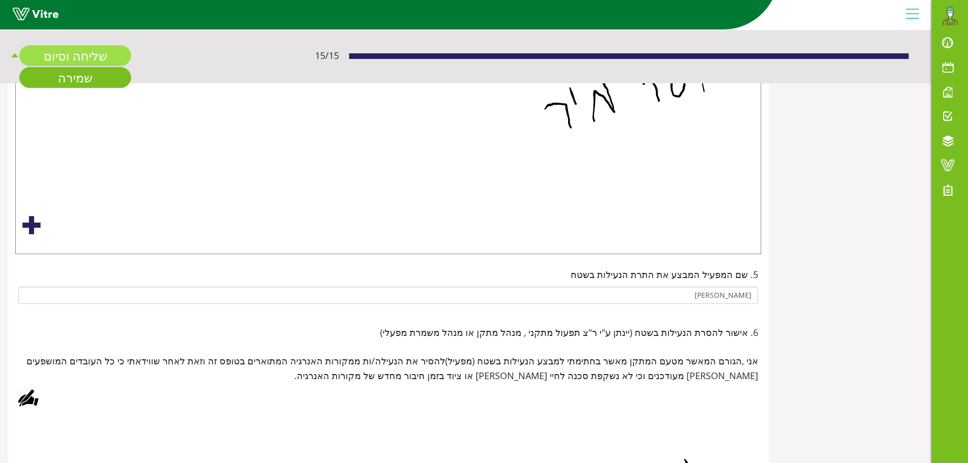
click at [95, 62] on link "שליחה וסיום" at bounding box center [75, 55] width 112 height 21
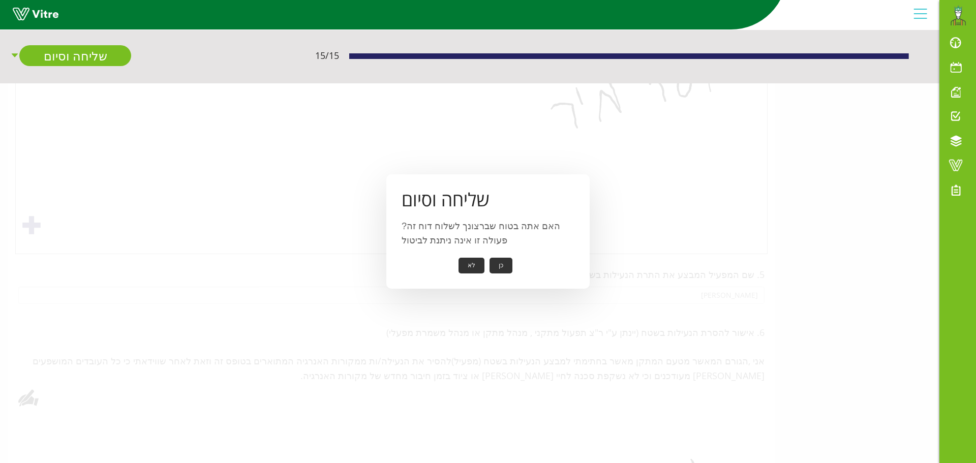
click at [501, 266] on button "כן" at bounding box center [501, 266] width 23 height 16
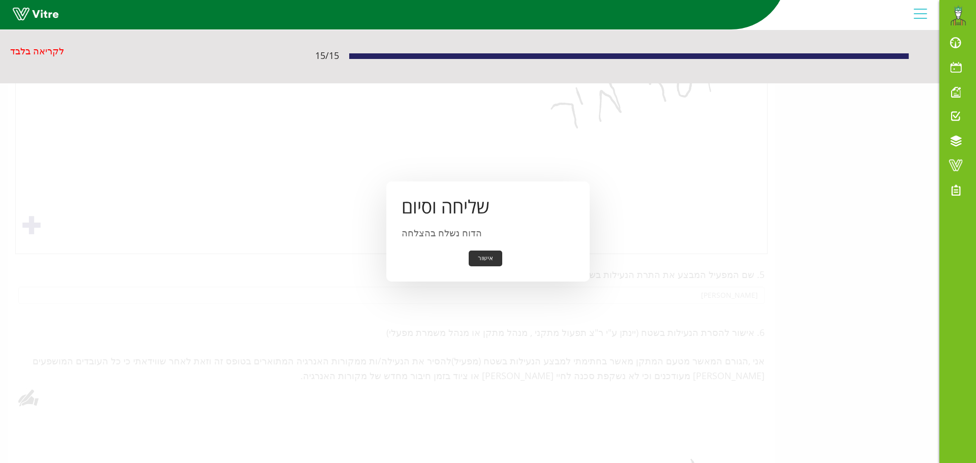
click at [489, 260] on button "אישור" at bounding box center [486, 259] width 34 height 16
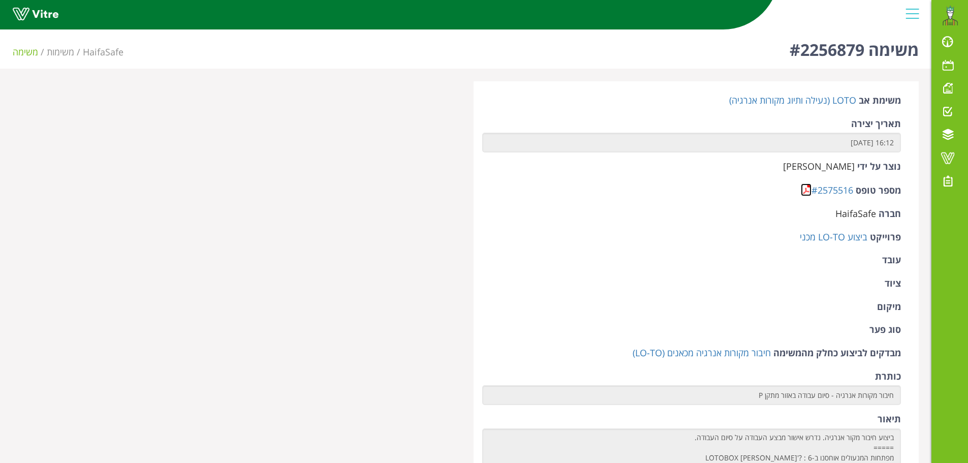
click at [804, 191] on link at bounding box center [806, 190] width 11 height 13
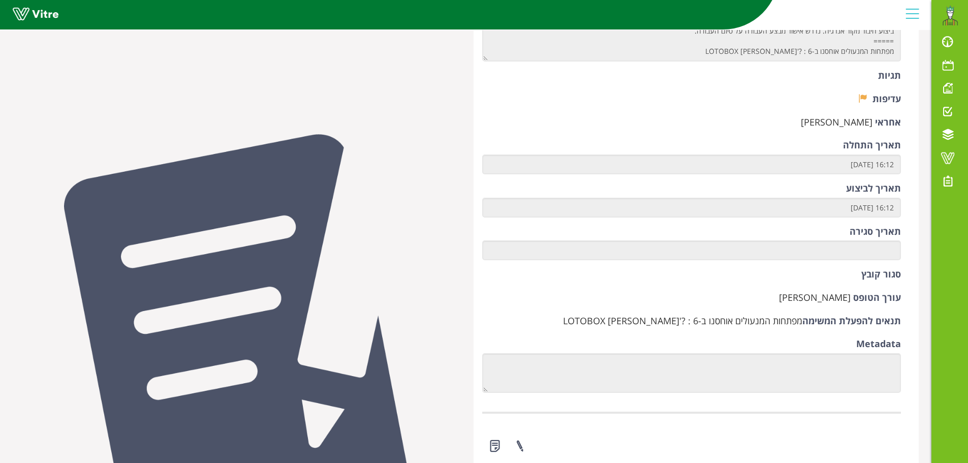
scroll to position [661, 0]
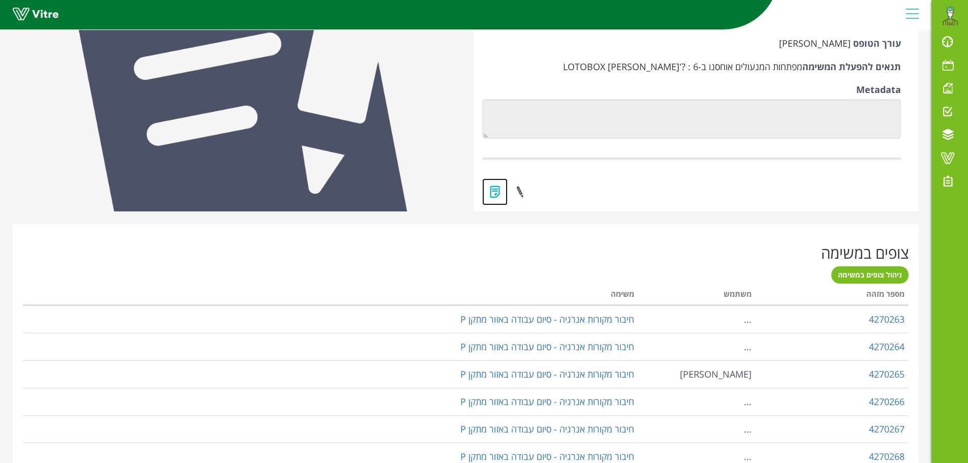
click at [501, 190] on link at bounding box center [494, 191] width 25 height 27
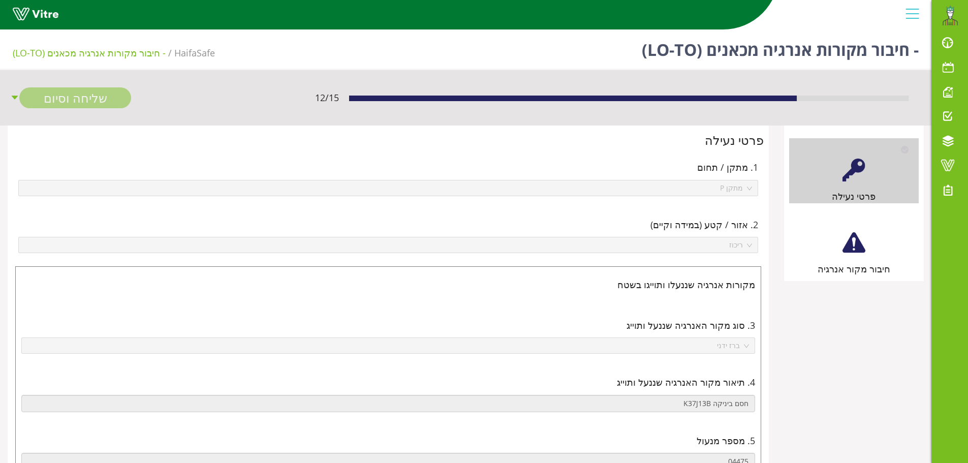
click at [857, 252] on div at bounding box center [854, 242] width 23 height 23
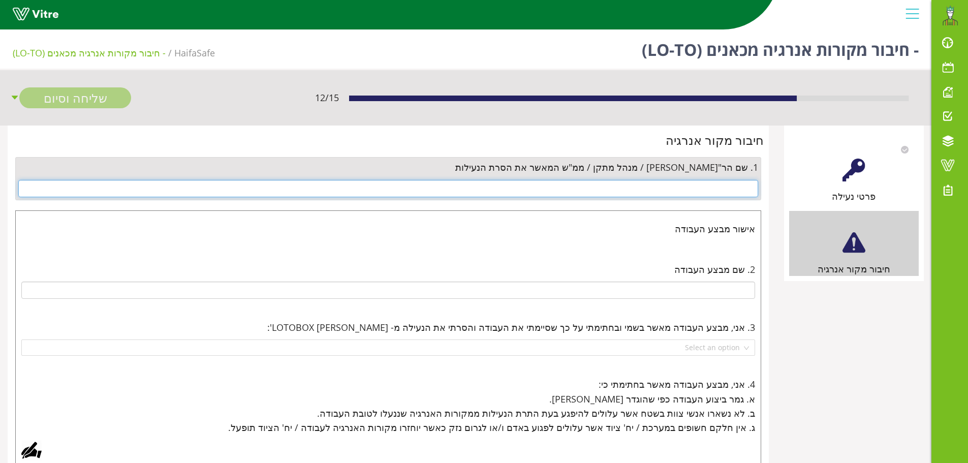
click at [728, 191] on input "text" at bounding box center [388, 188] width 740 height 17
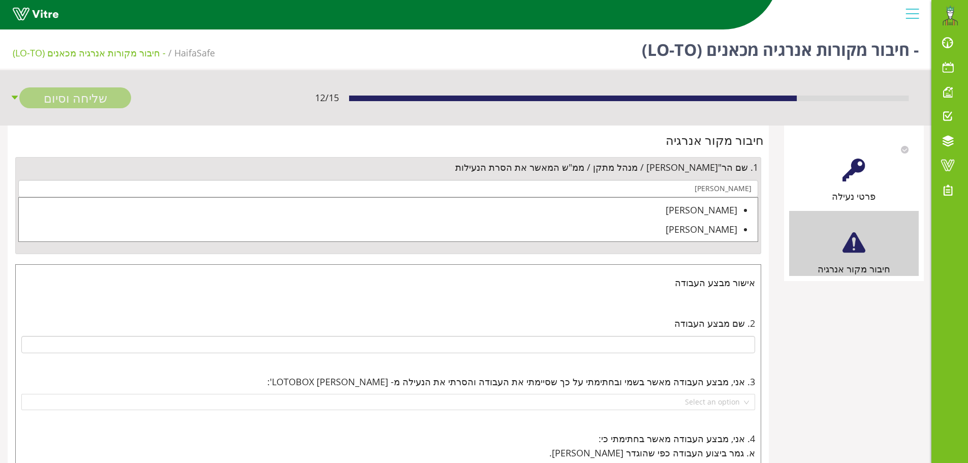
click at [728, 209] on div "[PERSON_NAME]" at bounding box center [378, 210] width 719 height 14
type input "[PERSON_NAME]"
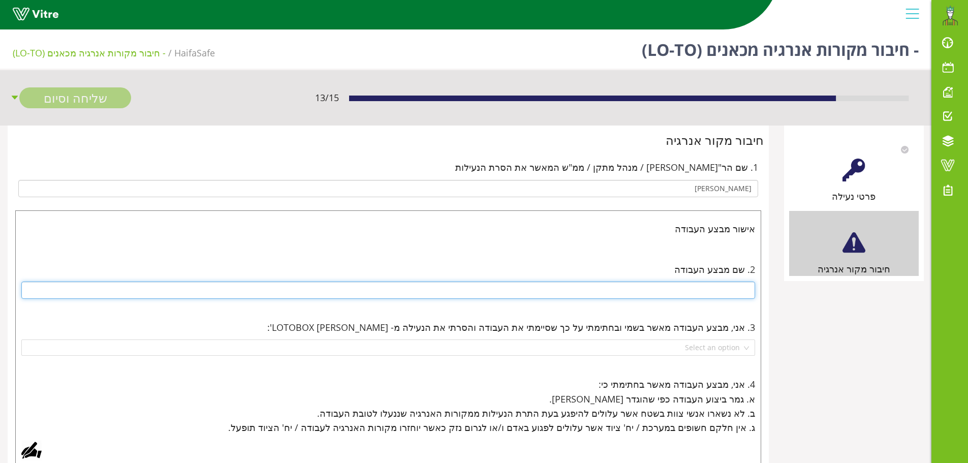
click at [745, 293] on input "text" at bounding box center [388, 290] width 734 height 17
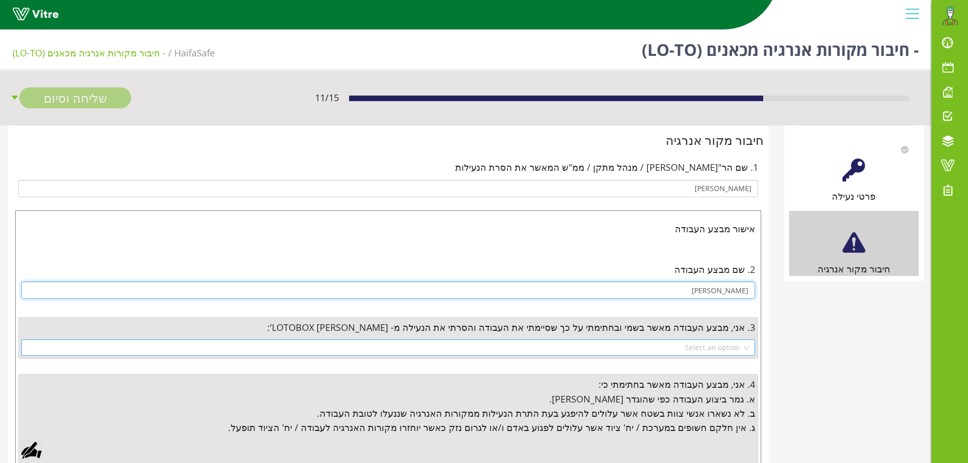
type input "[PERSON_NAME]"
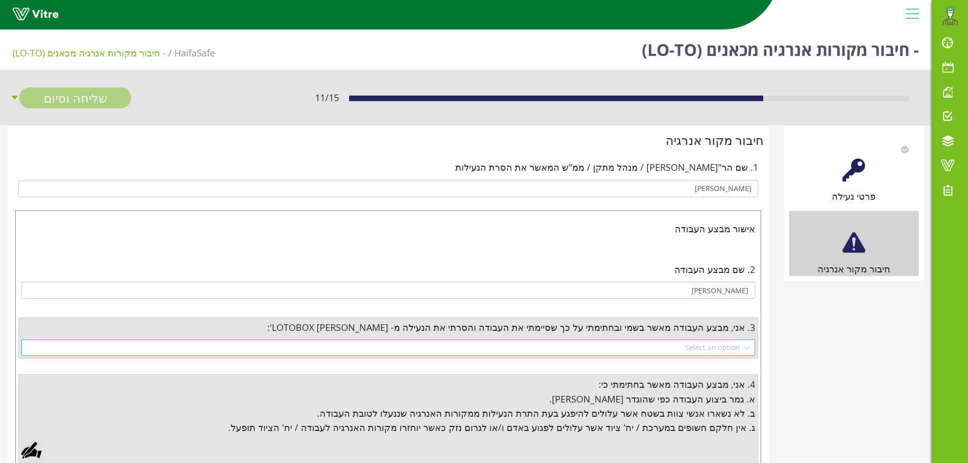
click at [735, 350] on input "search" at bounding box center [384, 347] width 715 height 15
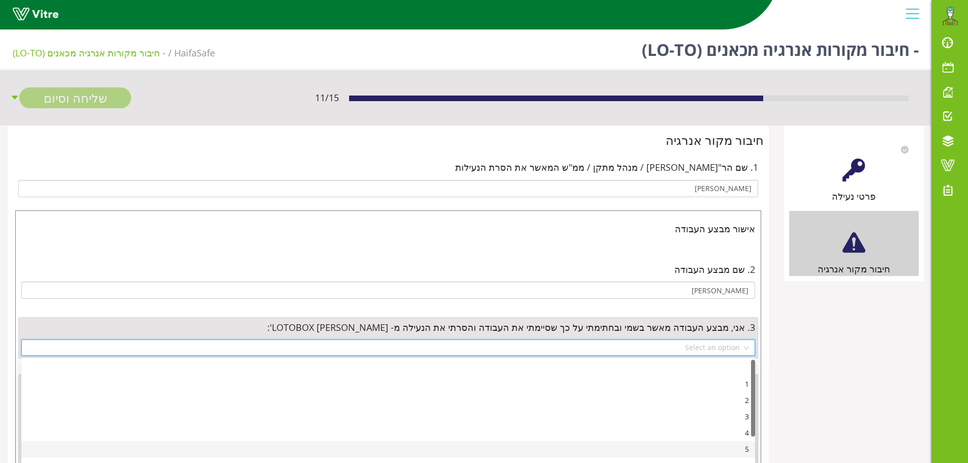
scroll to position [94, 0]
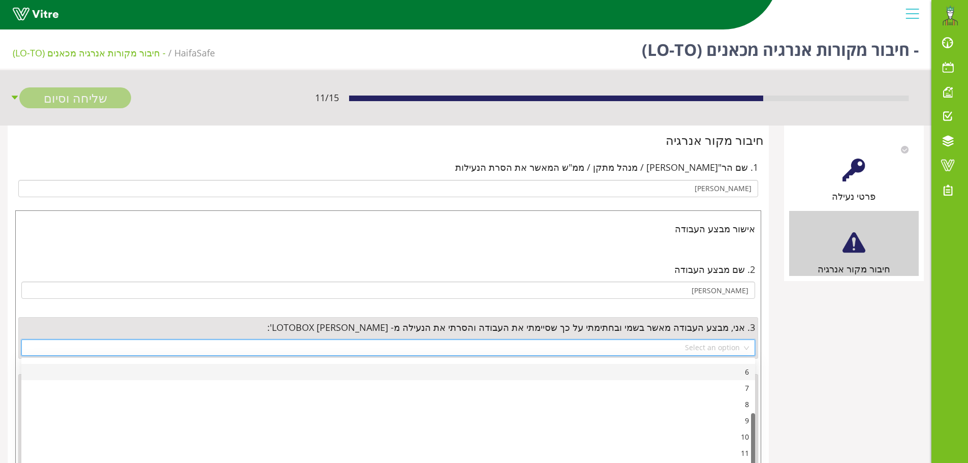
click at [749, 374] on div "6" at bounding box center [388, 372] width 734 height 16
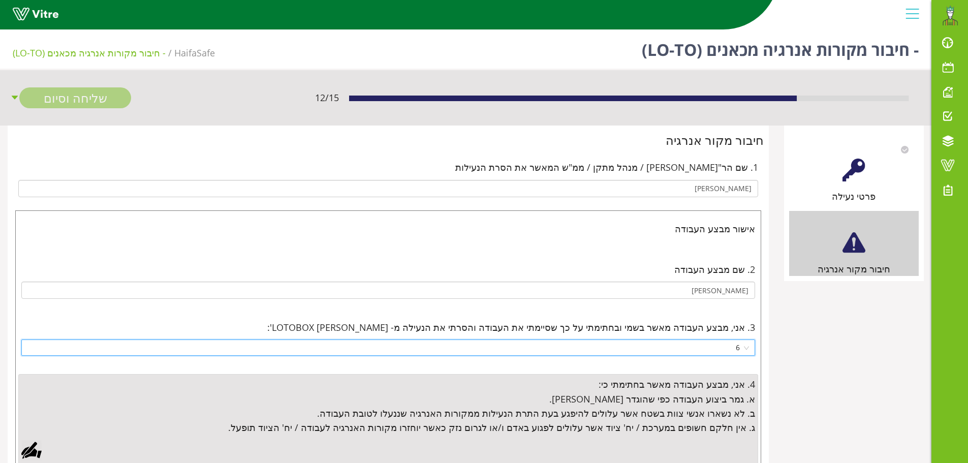
click at [29, 450] on div at bounding box center [31, 450] width 20 height 20
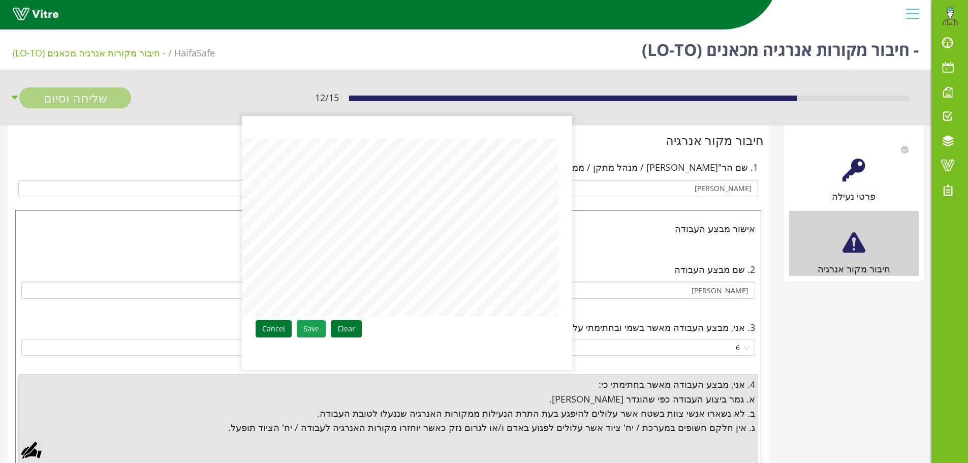
click at [314, 328] on link "Save" at bounding box center [311, 328] width 29 height 17
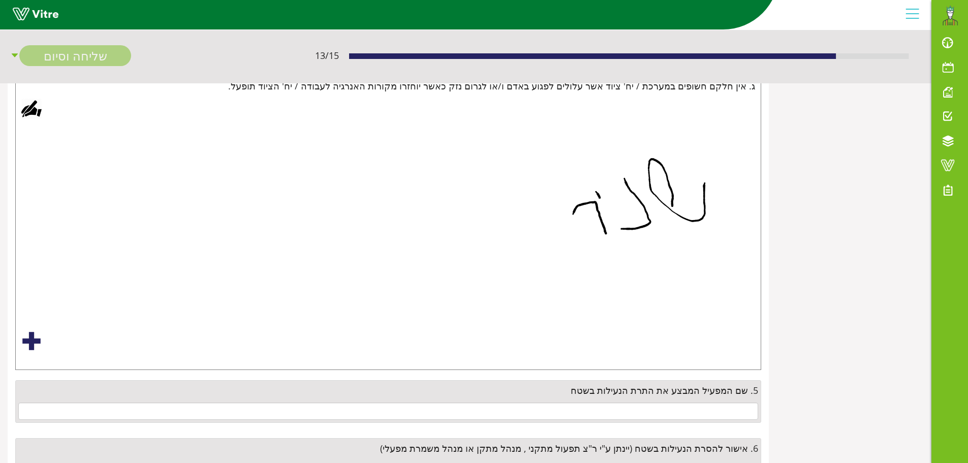
scroll to position [356, 0]
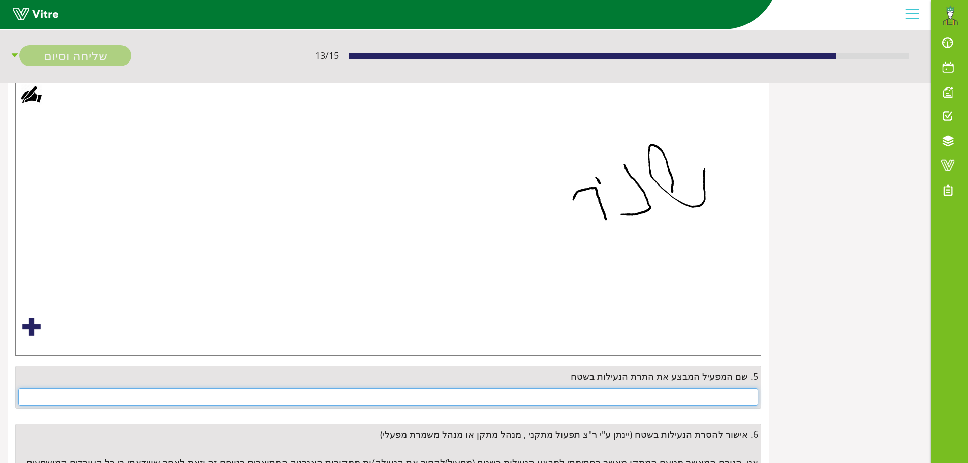
click at [702, 390] on input "text" at bounding box center [388, 396] width 740 height 17
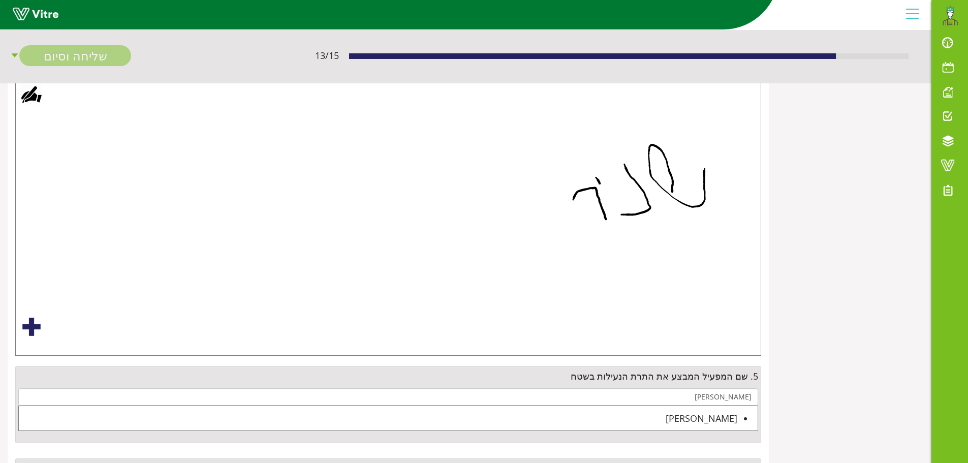
click at [723, 421] on div "[PERSON_NAME]" at bounding box center [378, 418] width 719 height 14
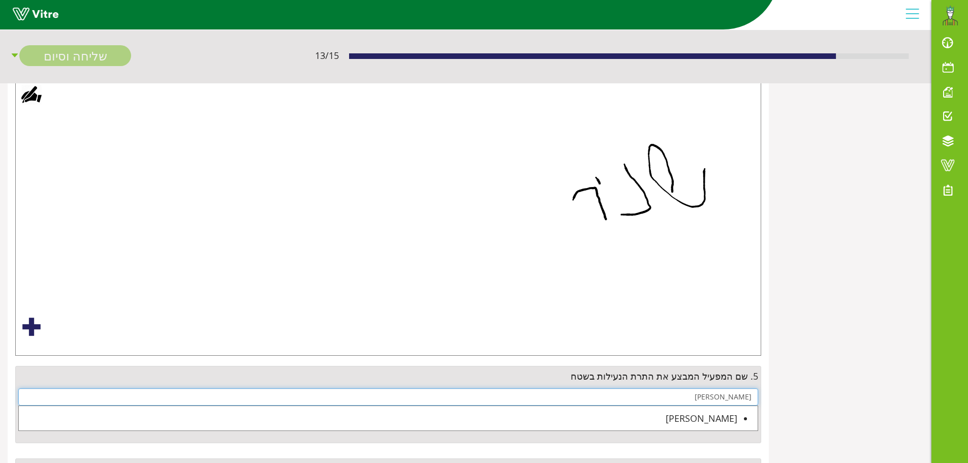
type input "ניר קנדלקר"
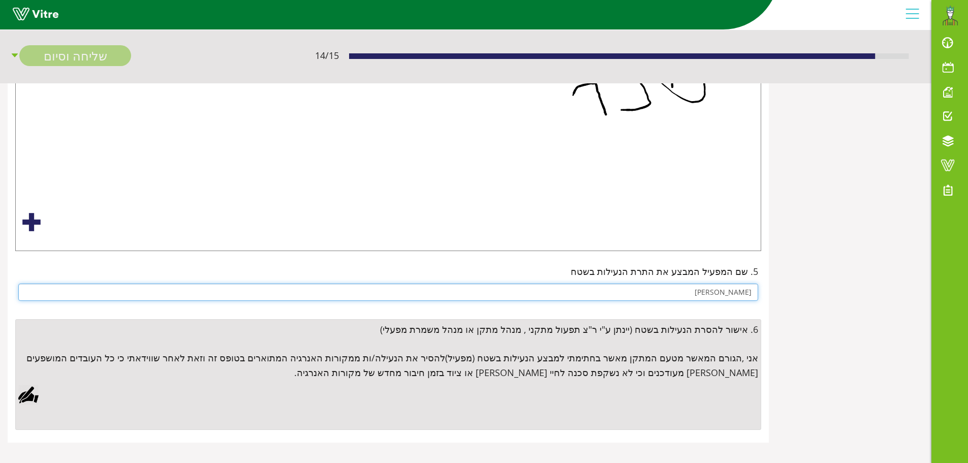
scroll to position [466, 0]
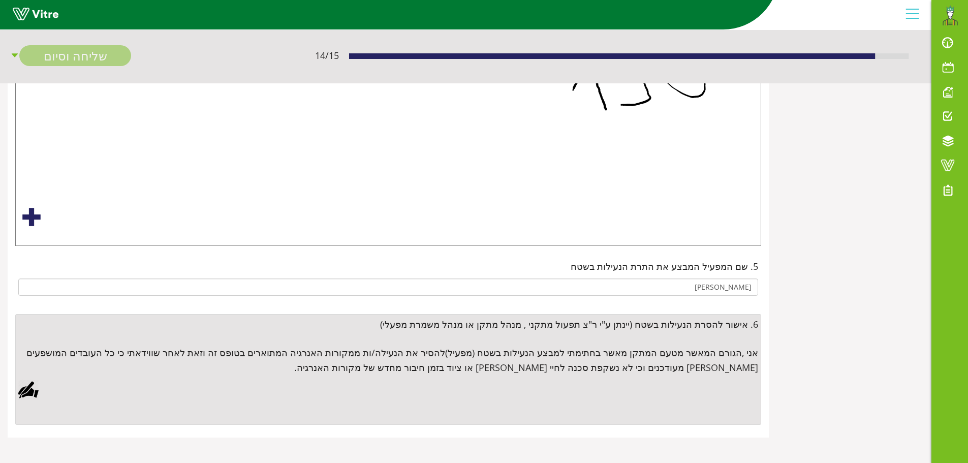
drag, startPoint x: 29, startPoint y: 393, endPoint x: 78, endPoint y: 385, distance: 49.6
click at [30, 393] on div at bounding box center [28, 390] width 20 height 20
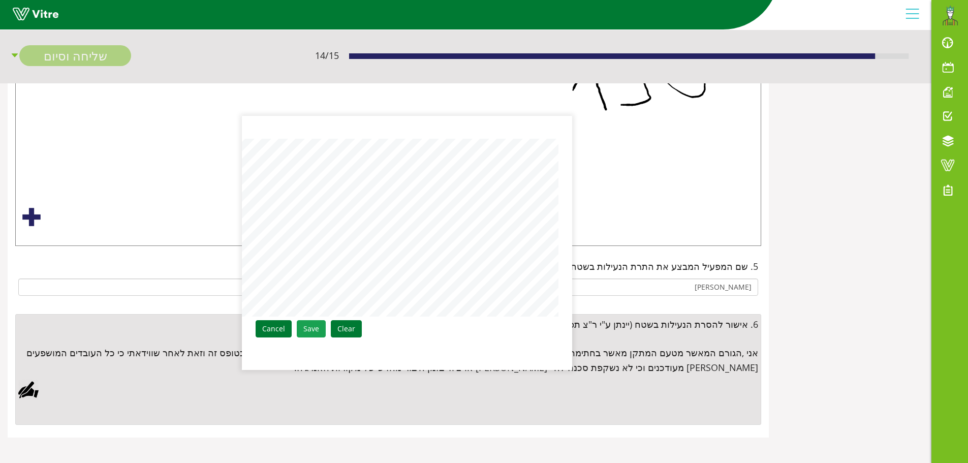
click at [313, 328] on link "Save" at bounding box center [311, 328] width 29 height 17
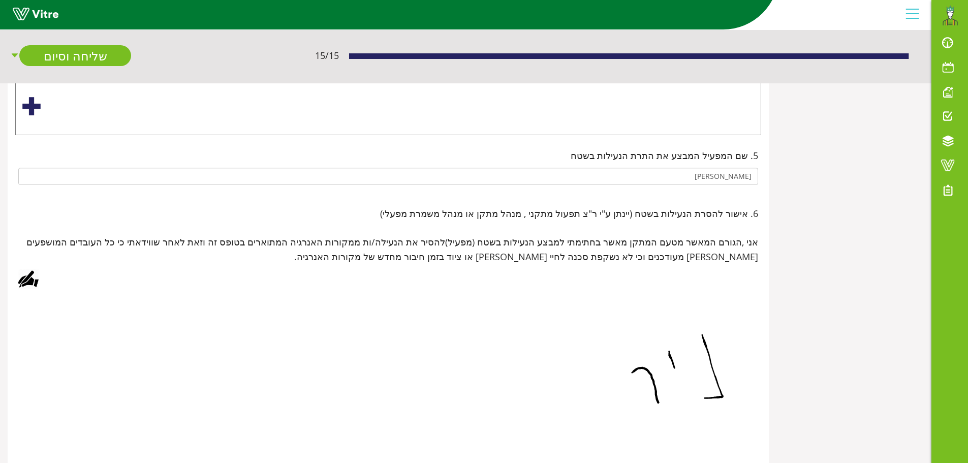
scroll to position [426, 0]
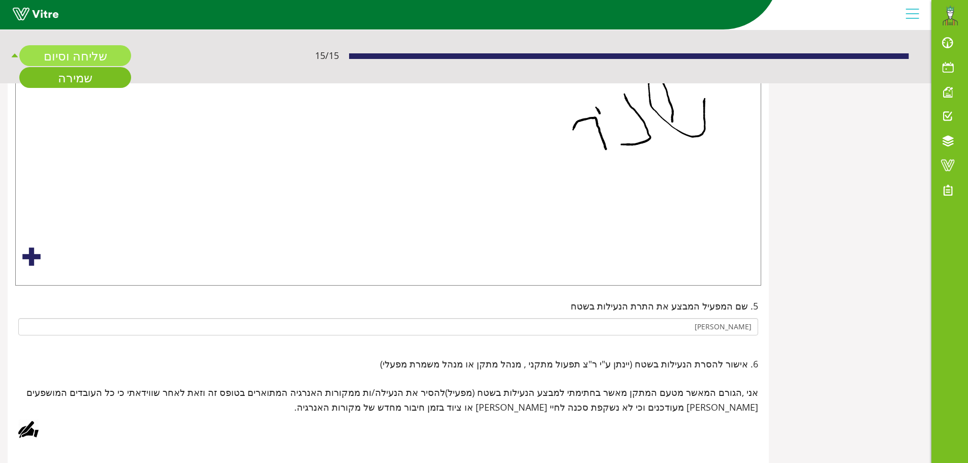
click at [46, 56] on link "שליחה וסיום" at bounding box center [75, 55] width 112 height 21
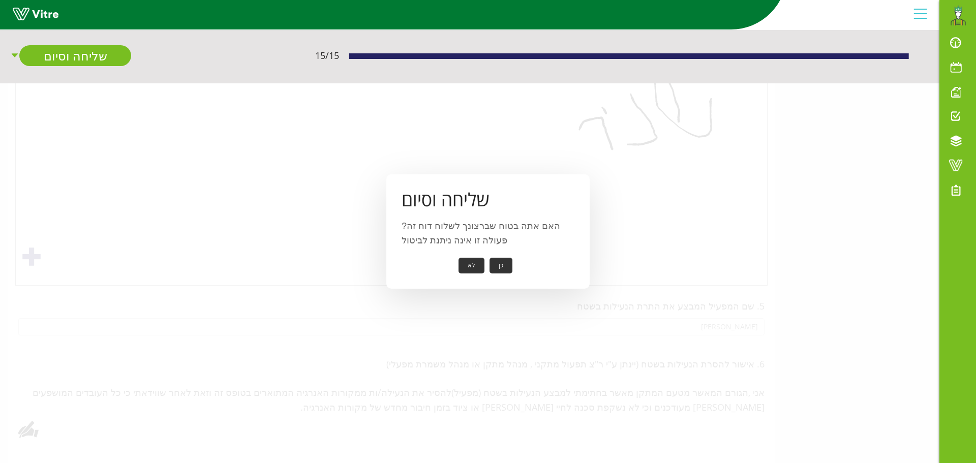
click at [507, 267] on button "כן" at bounding box center [501, 266] width 23 height 16
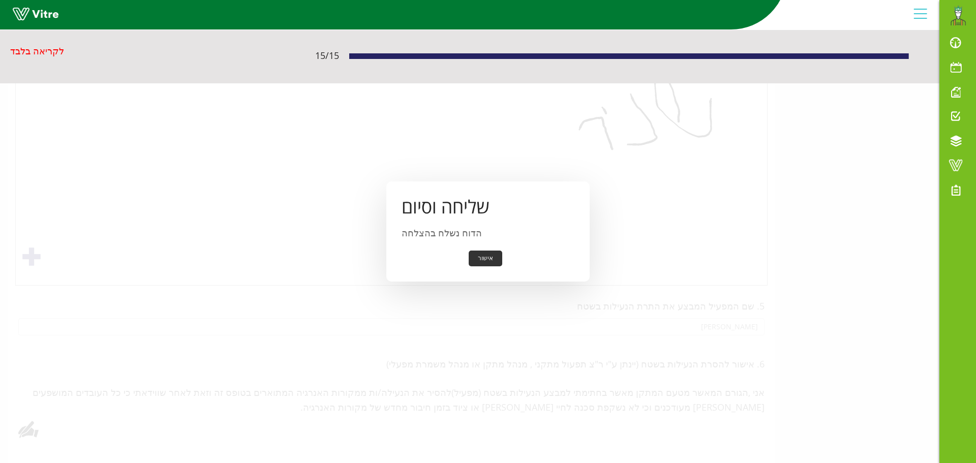
click at [484, 258] on button "אישור" at bounding box center [486, 259] width 34 height 16
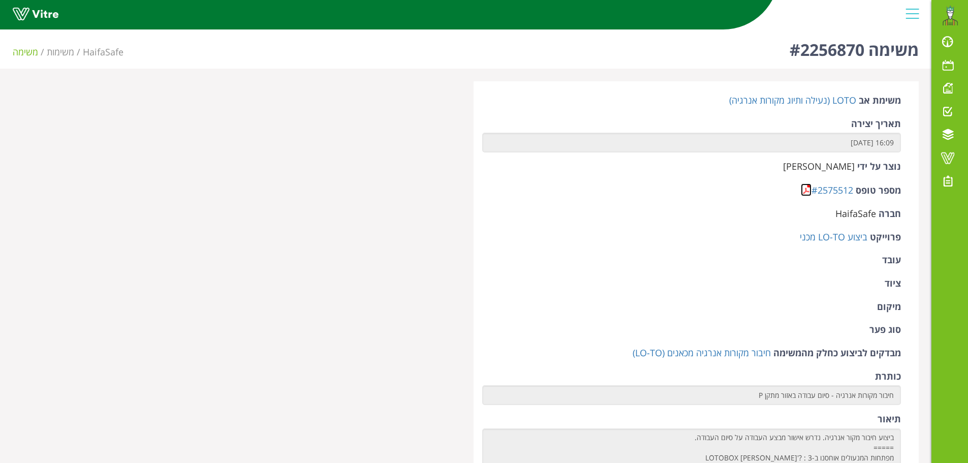
click at [807, 189] on link at bounding box center [806, 190] width 11 height 13
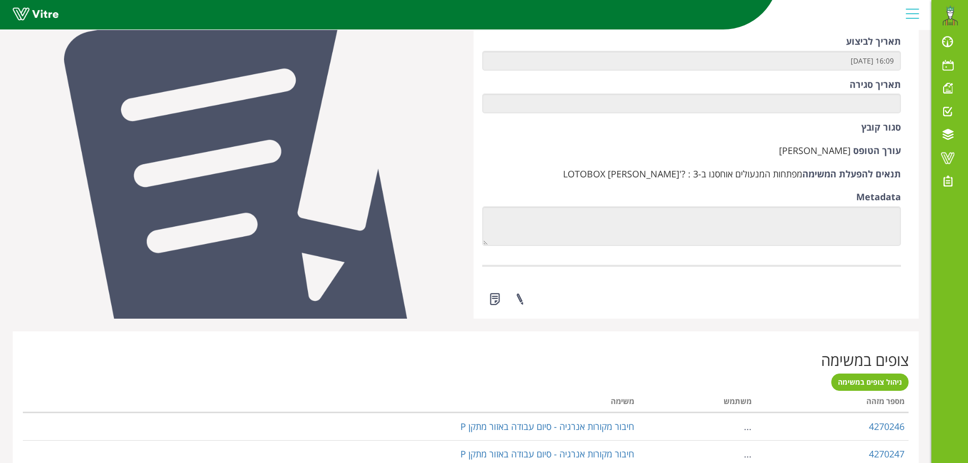
scroll to position [559, 0]
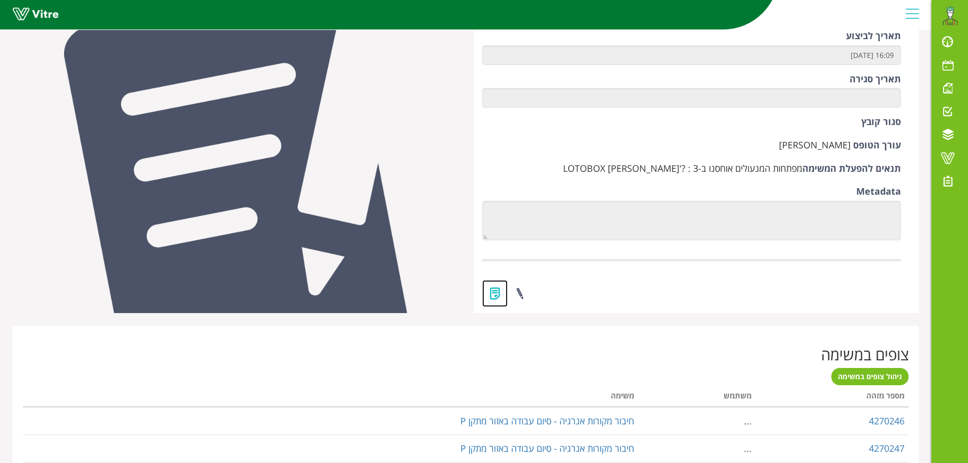
click at [495, 292] on link at bounding box center [494, 293] width 25 height 27
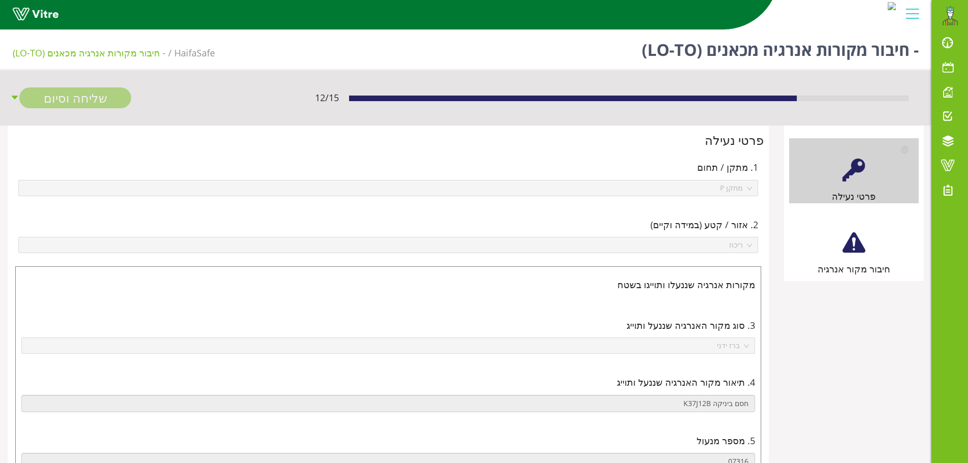
click at [856, 246] on div at bounding box center [854, 242] width 23 height 23
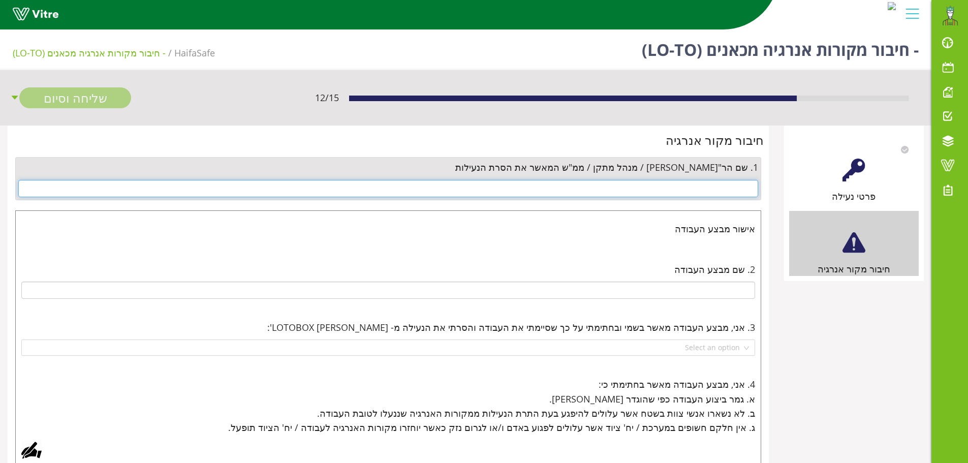
click at [697, 189] on input "text" at bounding box center [388, 188] width 740 height 17
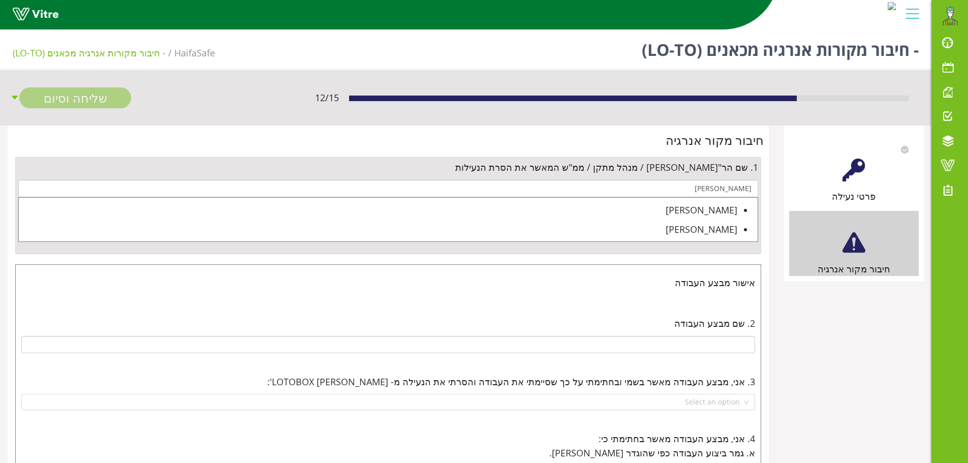
click at [710, 210] on div "[PERSON_NAME]" at bounding box center [378, 210] width 719 height 14
type input "[PERSON_NAME]"
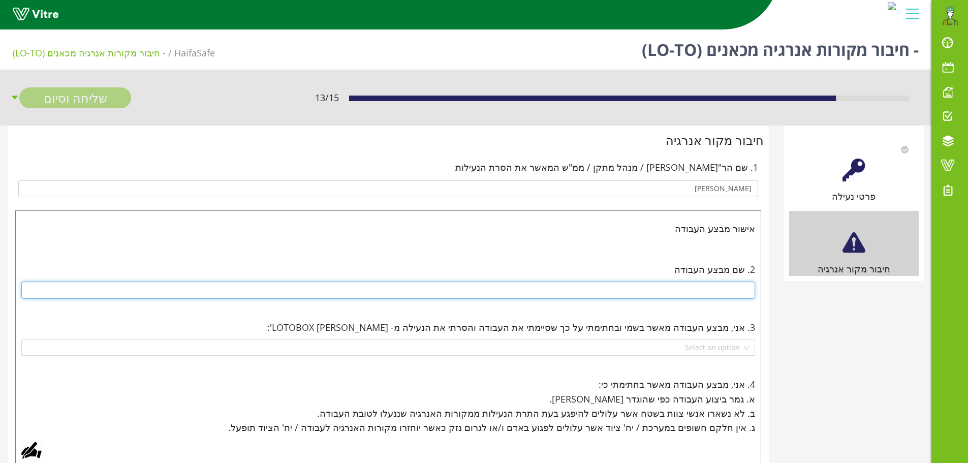
click at [706, 294] on input "text" at bounding box center [388, 290] width 734 height 17
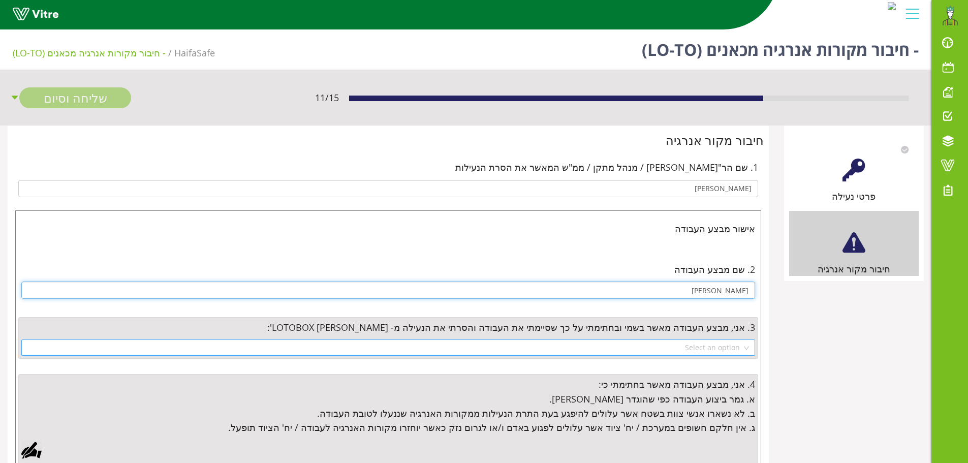
type input "מומי"
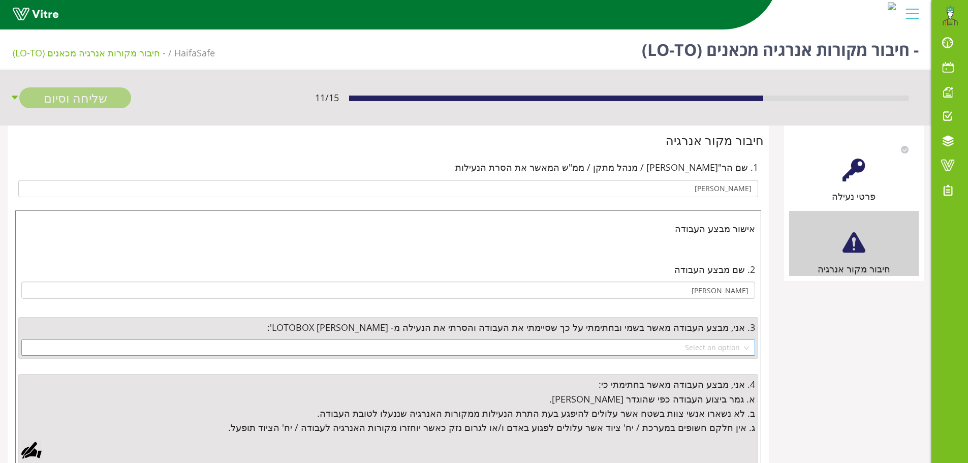
click at [718, 345] on input "search" at bounding box center [384, 347] width 715 height 15
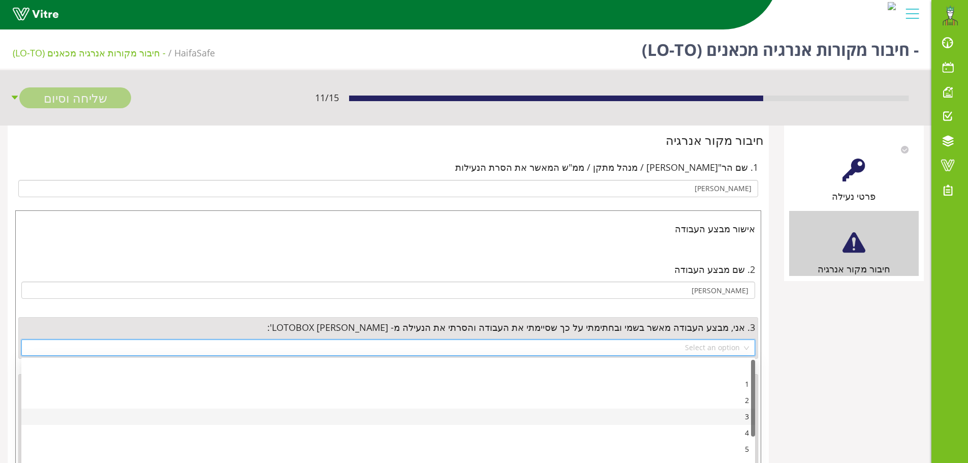
click at [749, 416] on div "3" at bounding box center [388, 416] width 722 height 11
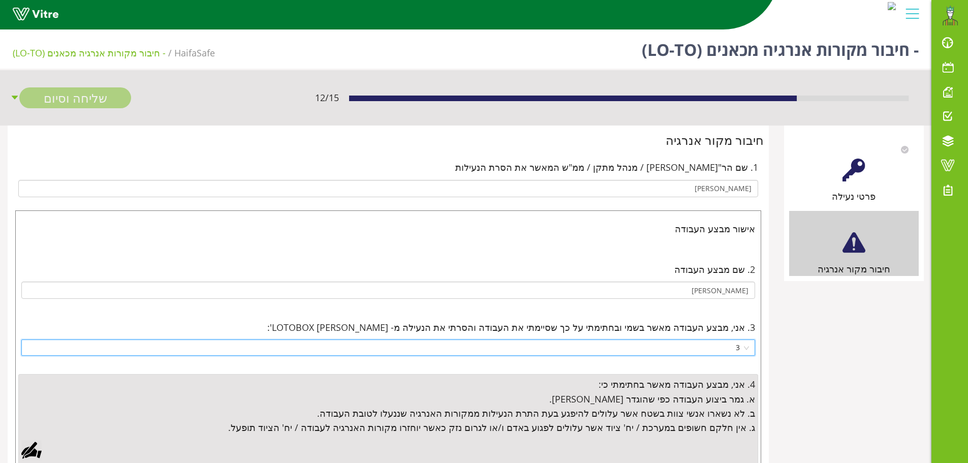
click at [31, 450] on div at bounding box center [31, 450] width 20 height 20
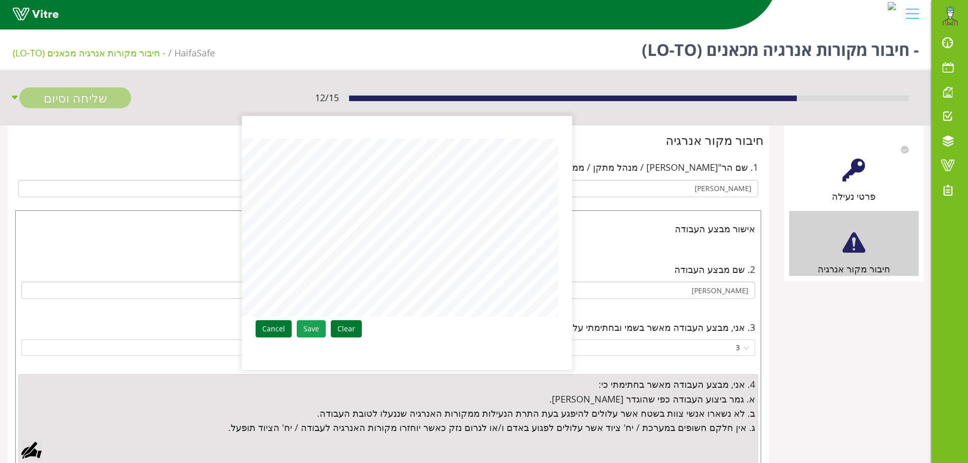
click at [307, 332] on link "Save" at bounding box center [311, 328] width 29 height 17
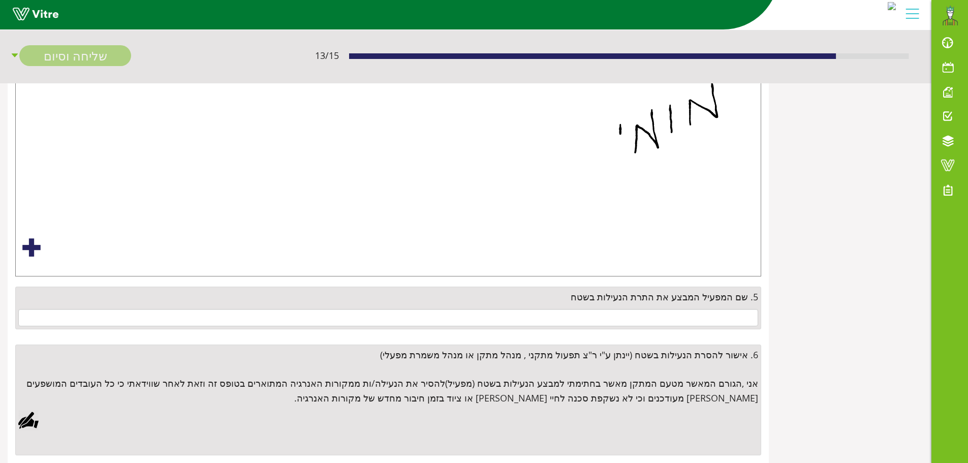
scroll to position [466, 0]
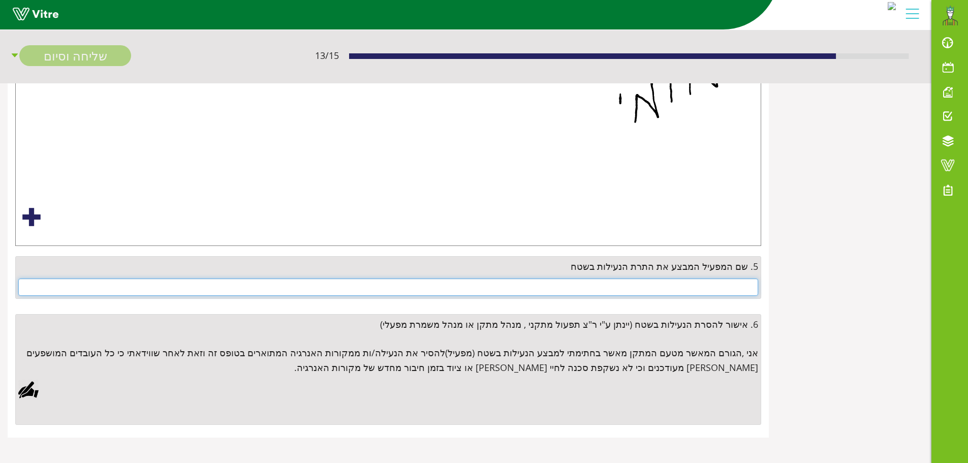
click at [680, 285] on input "text" at bounding box center [388, 287] width 740 height 17
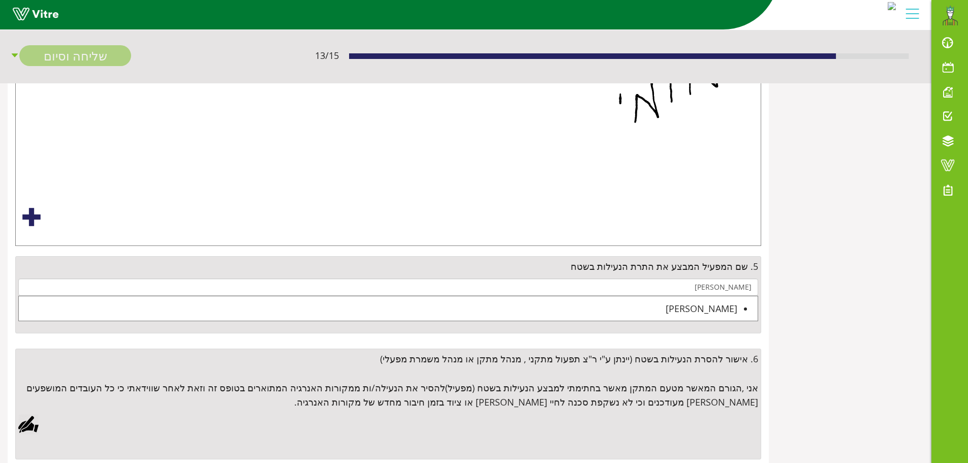
click at [732, 309] on div "ניר קנדלקר" at bounding box center [378, 308] width 719 height 14
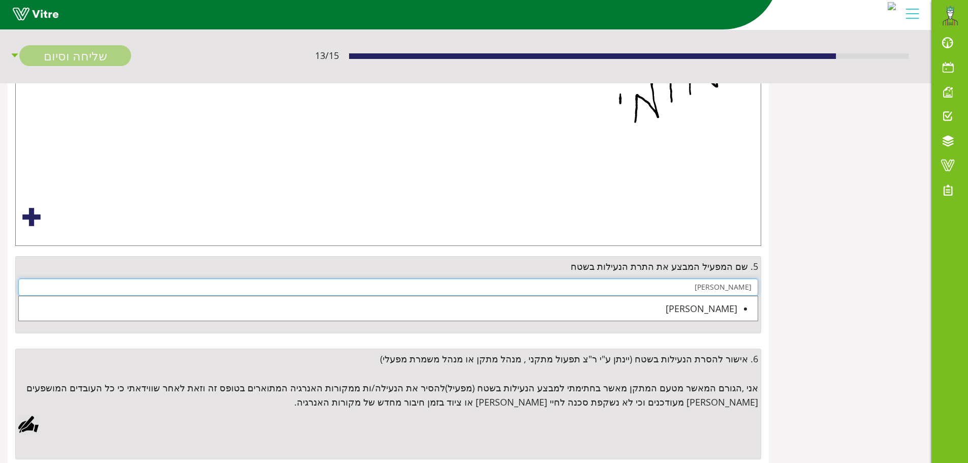
type input "ניר קנדלקר"
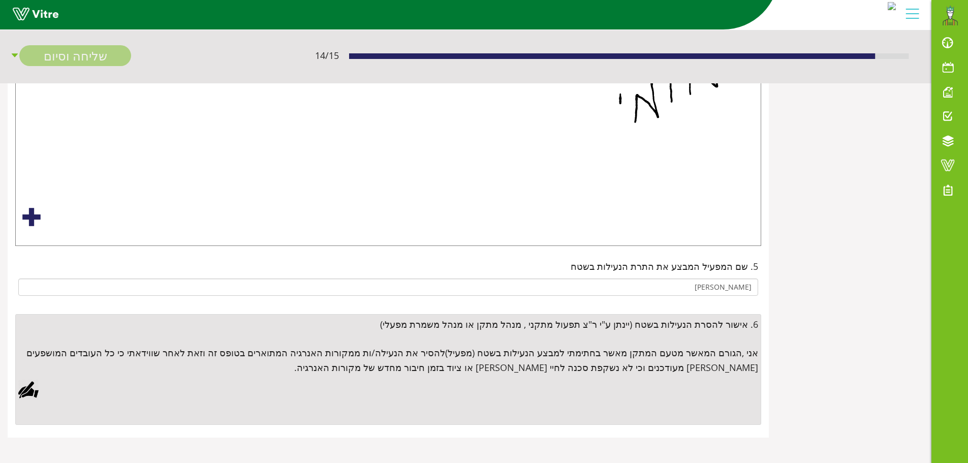
click at [28, 391] on div at bounding box center [28, 390] width 20 height 20
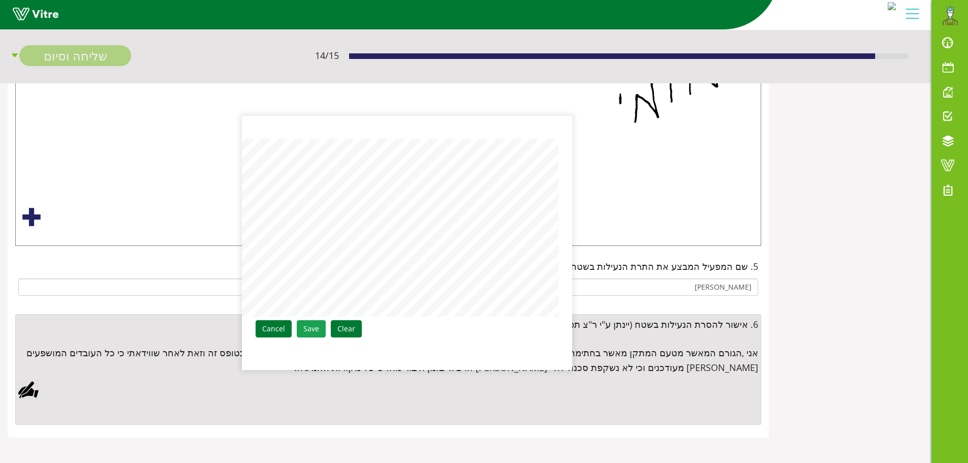
click at [314, 329] on link "Save" at bounding box center [311, 328] width 29 height 17
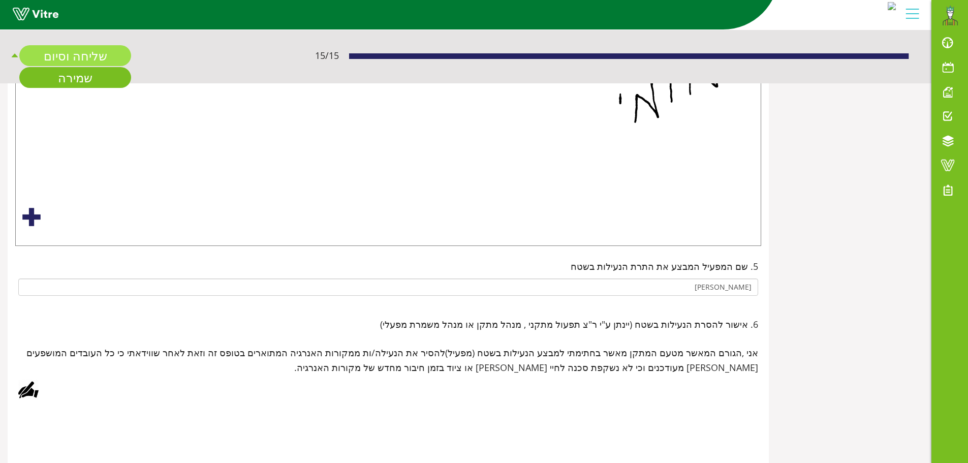
click at [59, 58] on link "שליחה וסיום" at bounding box center [75, 55] width 112 height 21
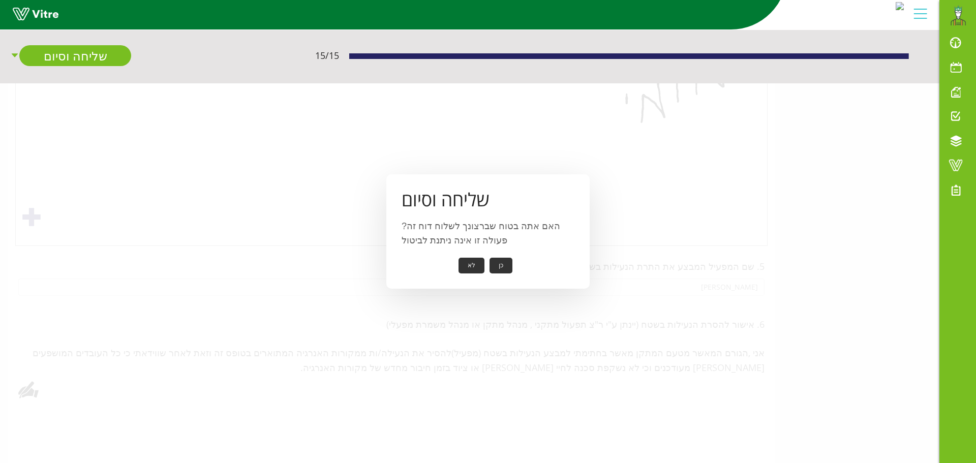
click at [500, 269] on button "כן" at bounding box center [501, 266] width 23 height 16
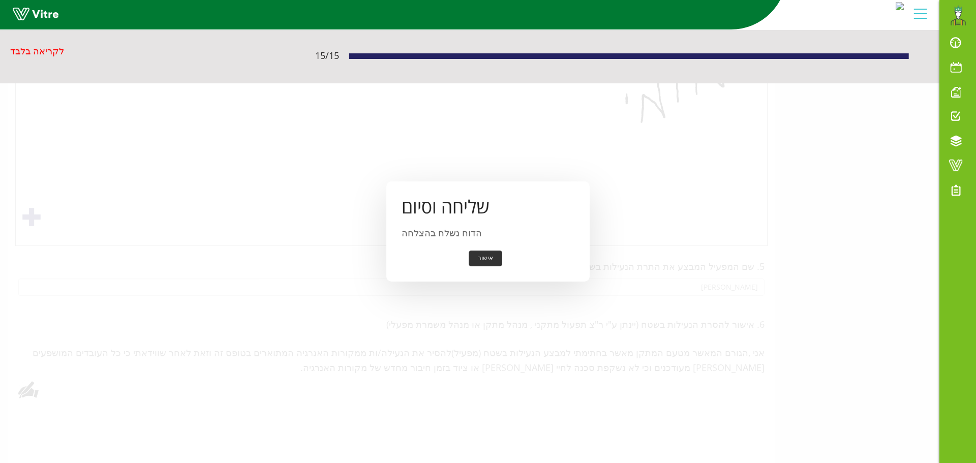
click at [487, 256] on button "אישור" at bounding box center [486, 259] width 34 height 16
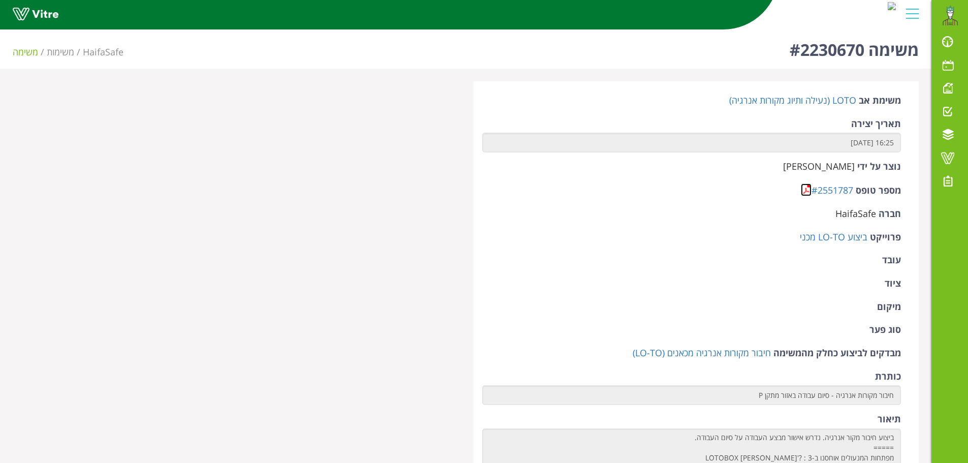
click at [808, 193] on link at bounding box center [806, 190] width 11 height 13
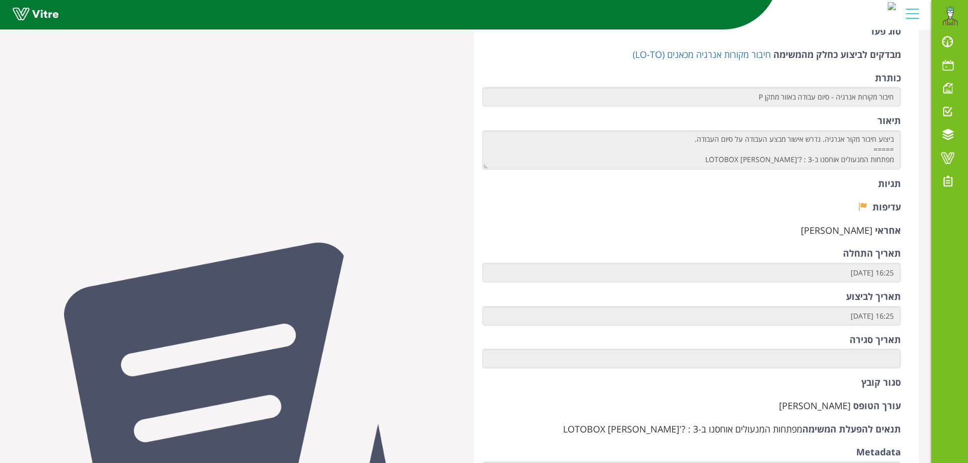
scroll to position [305, 0]
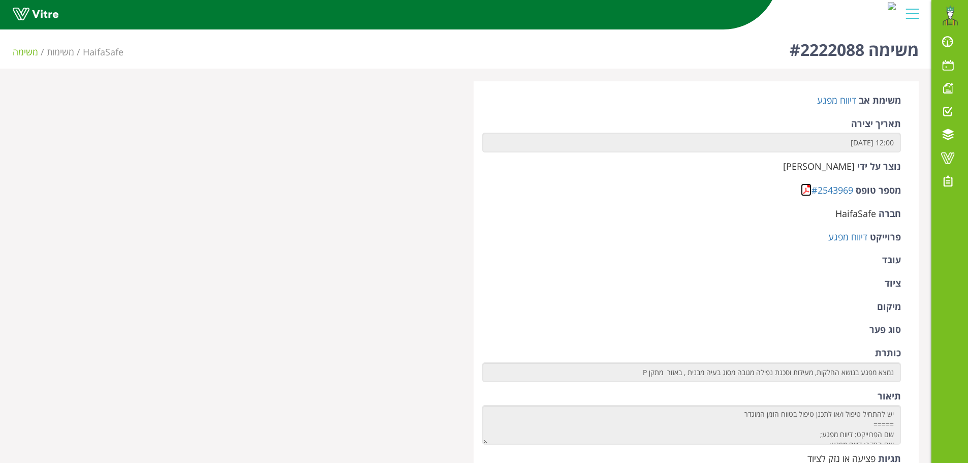
click at [807, 194] on link at bounding box center [806, 190] width 11 height 13
click at [805, 190] on link at bounding box center [806, 190] width 11 height 13
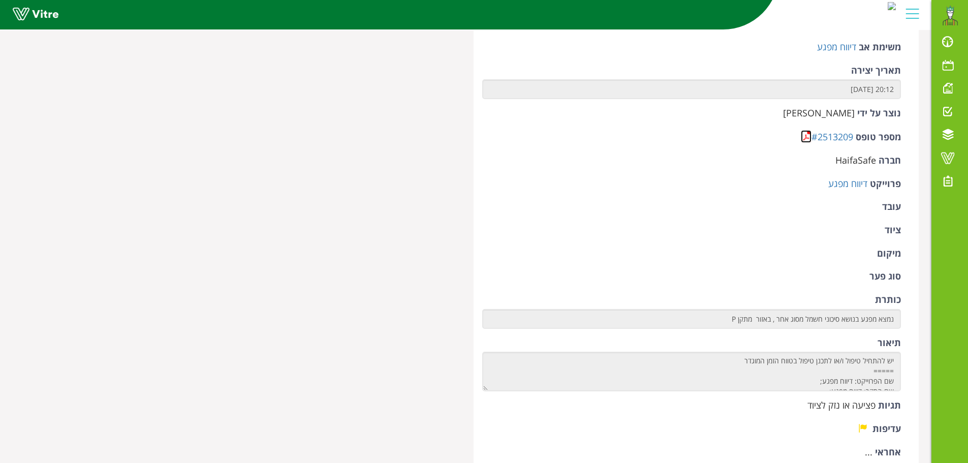
scroll to position [51, 0]
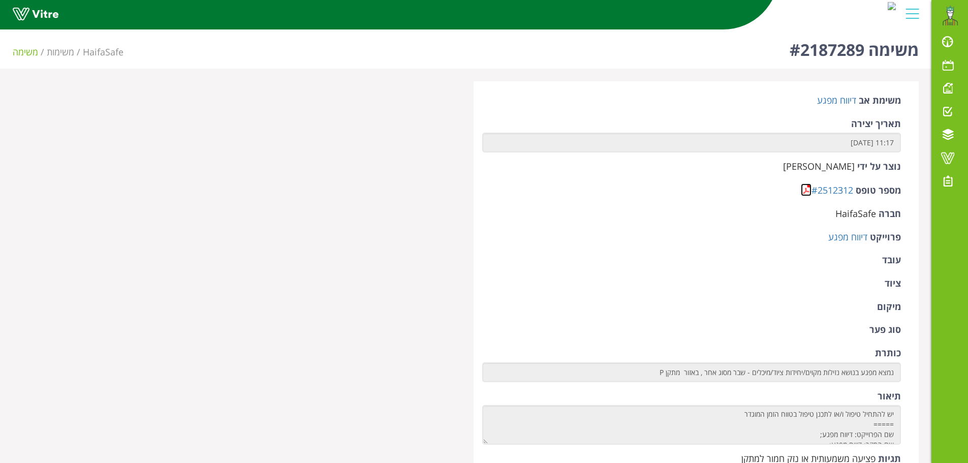
click at [808, 190] on link at bounding box center [806, 190] width 11 height 13
click at [807, 187] on link at bounding box center [806, 190] width 11 height 13
click at [806, 189] on link at bounding box center [806, 190] width 11 height 13
click at [805, 193] on link at bounding box center [806, 190] width 11 height 13
click at [804, 191] on link at bounding box center [806, 190] width 11 height 13
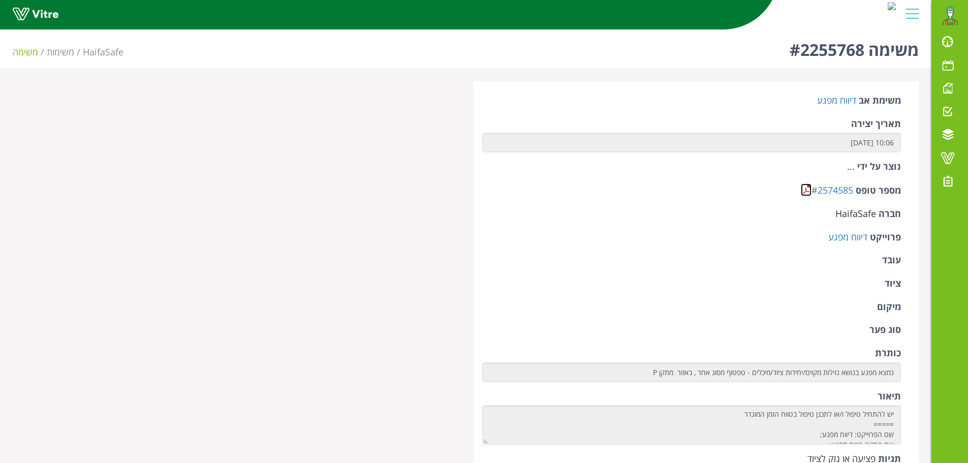
click at [805, 192] on link at bounding box center [806, 190] width 11 height 13
click at [807, 194] on link at bounding box center [806, 190] width 11 height 13
click at [805, 193] on link at bounding box center [806, 190] width 11 height 13
click at [815, 191] on link "#2572784" at bounding box center [833, 190] width 42 height 12
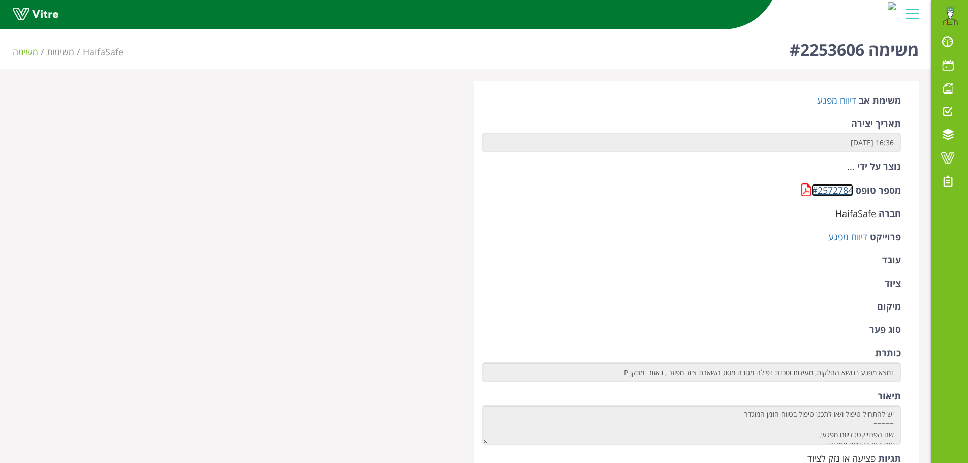
click at [815, 191] on link "#2572784" at bounding box center [833, 190] width 42 height 12
click at [805, 191] on link at bounding box center [806, 190] width 11 height 13
click at [808, 191] on link at bounding box center [806, 190] width 11 height 13
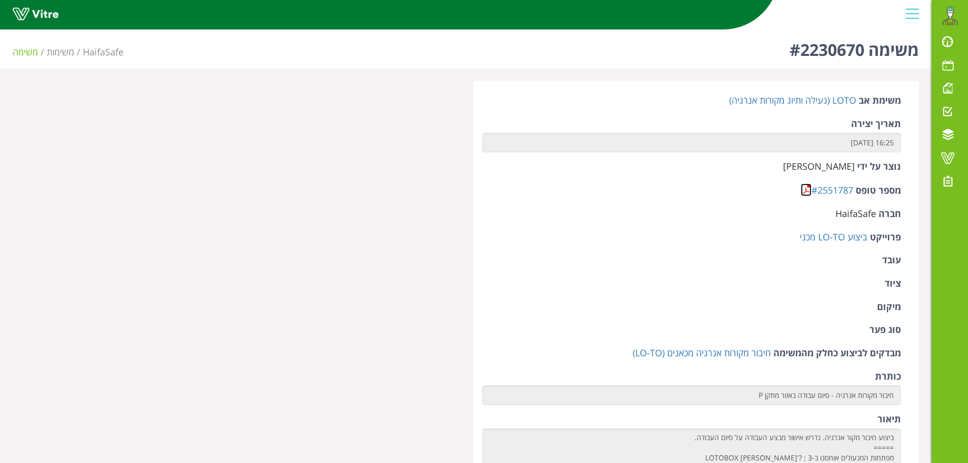
click at [807, 189] on link at bounding box center [806, 190] width 11 height 13
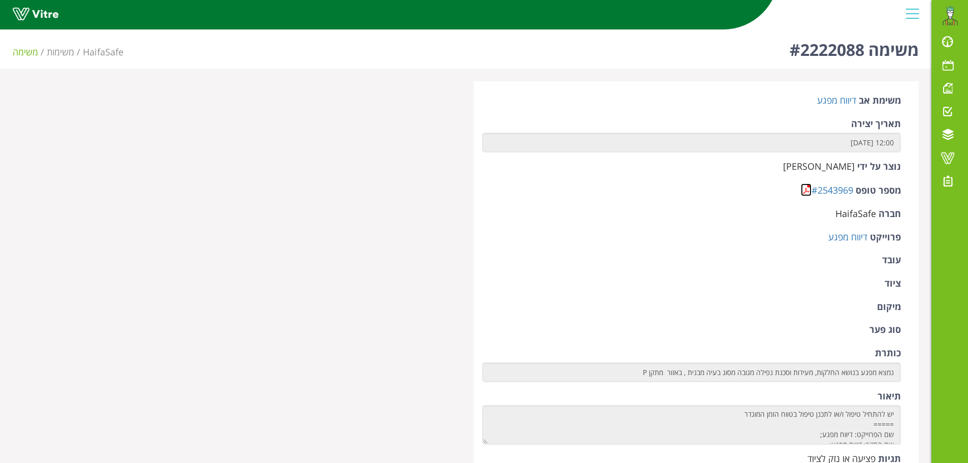
click at [807, 191] on link at bounding box center [806, 190] width 11 height 13
